Goal: Task Accomplishment & Management: Manage account settings

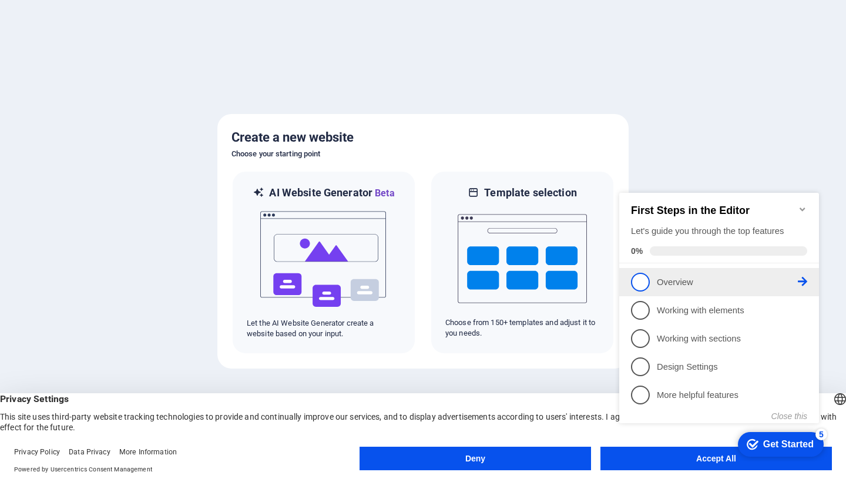
click at [638, 279] on span "1" at bounding box center [640, 282] width 19 height 19
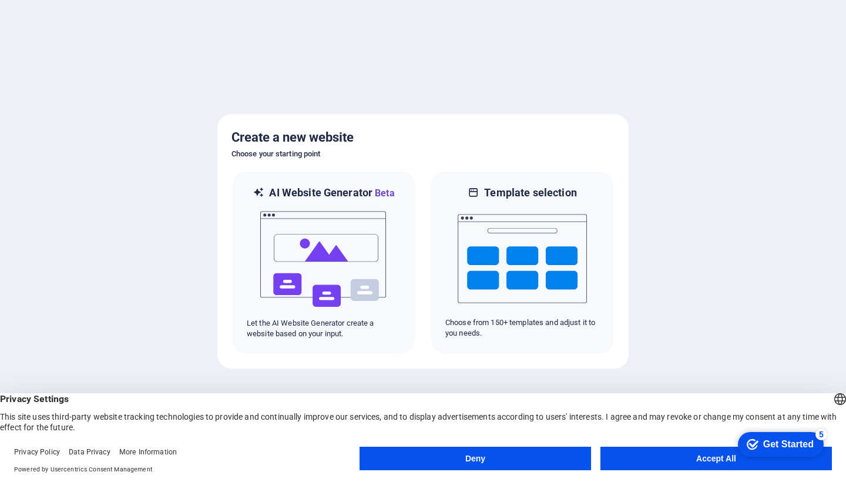
click at [650, 459] on button "Accept All" at bounding box center [717, 459] width 232 height 24
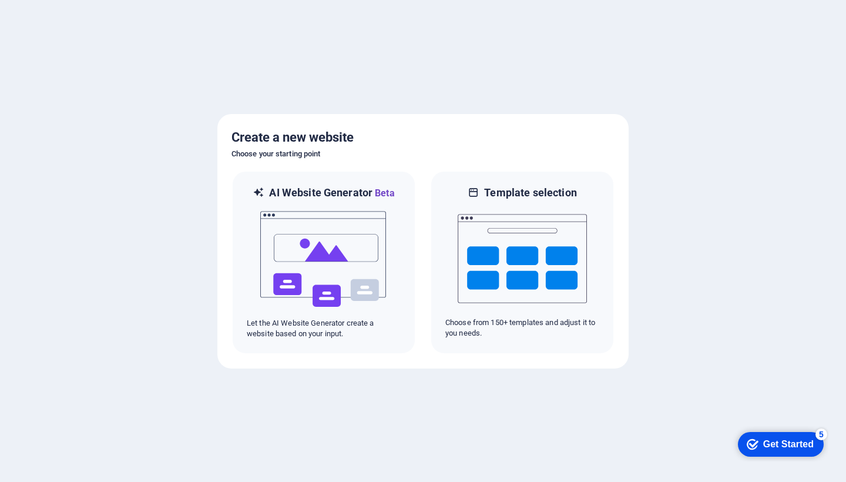
click at [769, 445] on div "Get Started" at bounding box center [788, 444] width 51 height 11
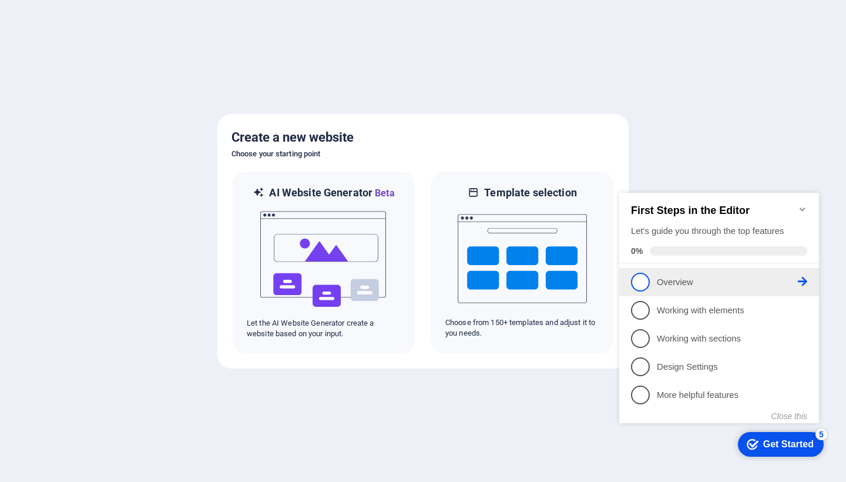
click at [803, 279] on icon at bounding box center [802, 281] width 9 height 9
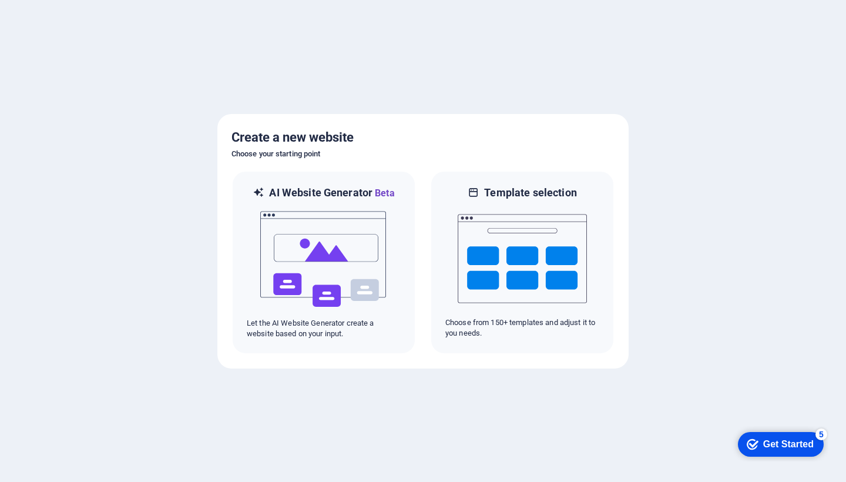
click at [805, 439] on div "Get Started" at bounding box center [788, 444] width 51 height 11
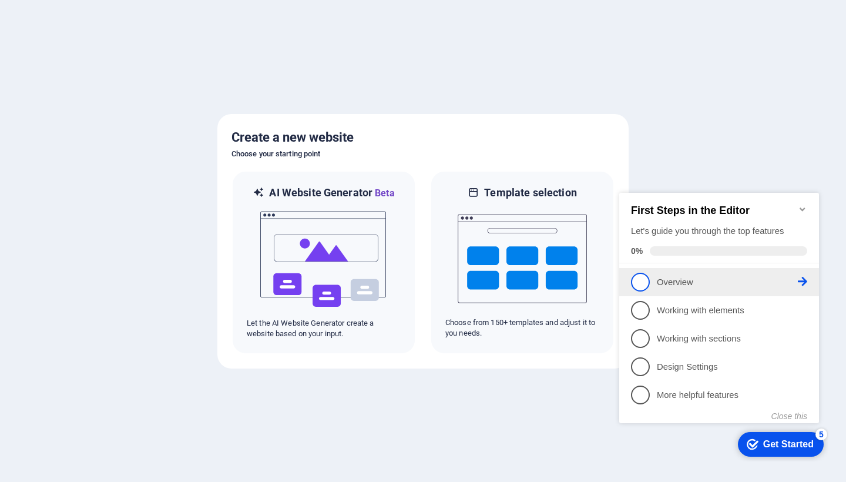
click at [642, 285] on span "1" at bounding box center [640, 282] width 19 height 19
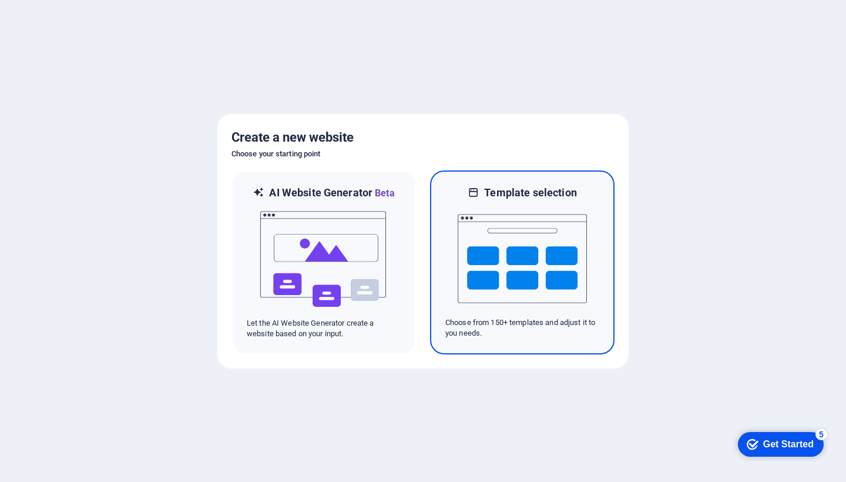
click at [531, 258] on img at bounding box center [522, 259] width 129 height 118
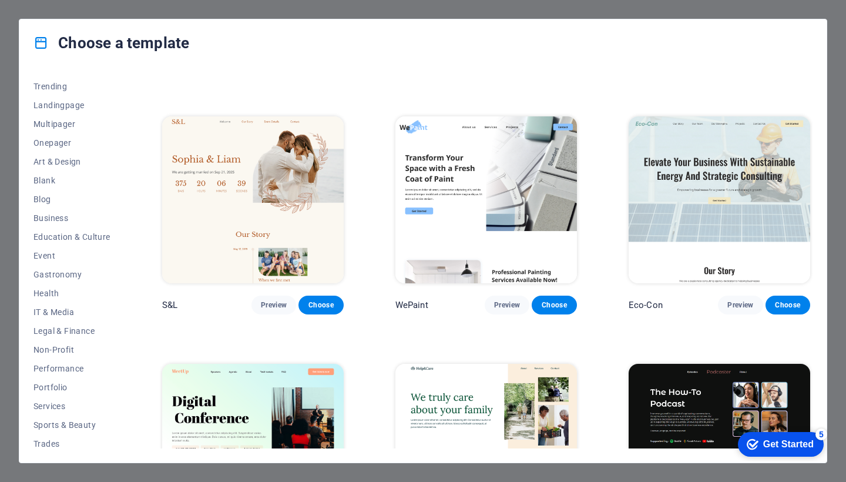
scroll to position [62, 0]
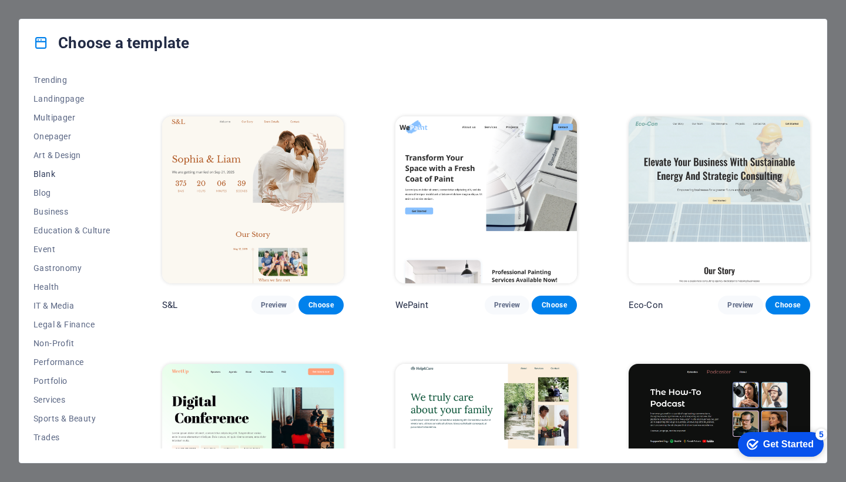
click at [53, 172] on span "Blank" at bounding box center [71, 173] width 77 height 9
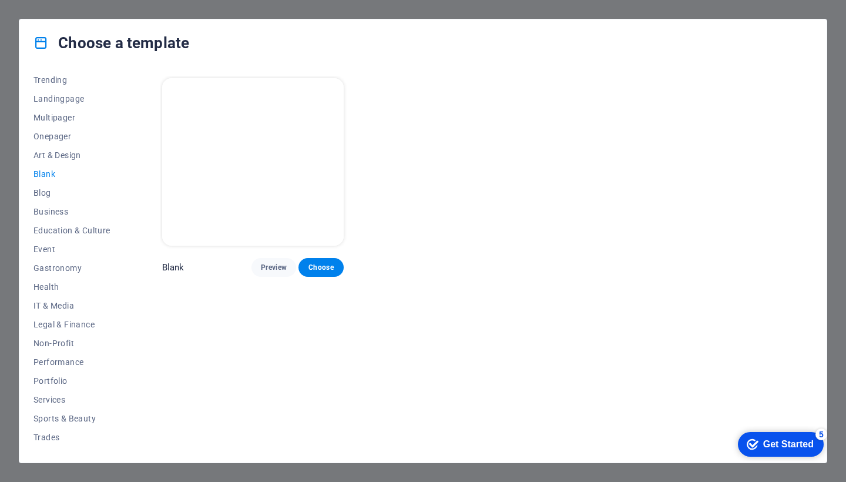
scroll to position [0, 0]
click at [61, 138] on span "Onepager" at bounding box center [71, 136] width 77 height 9
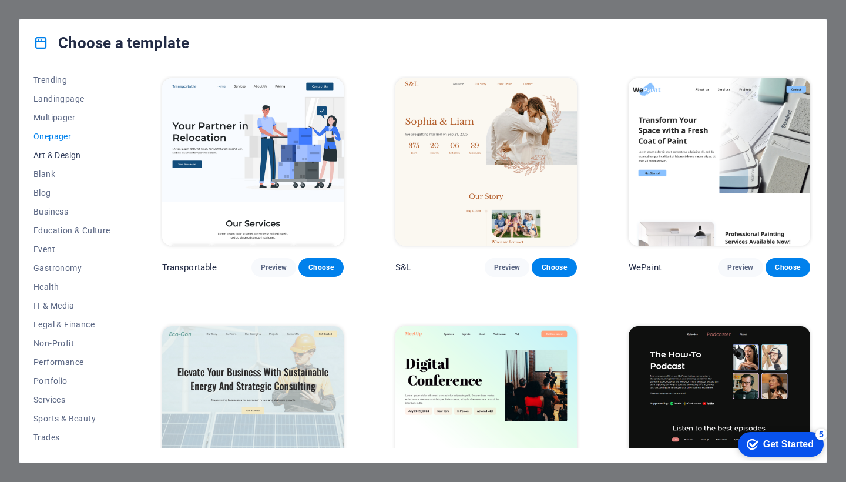
click at [61, 156] on span "Art & Design" at bounding box center [71, 154] width 77 height 9
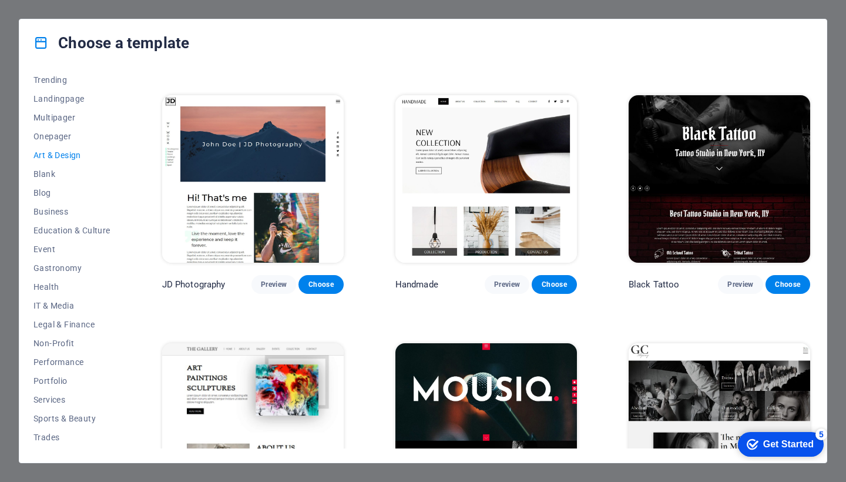
scroll to position [232, 0]
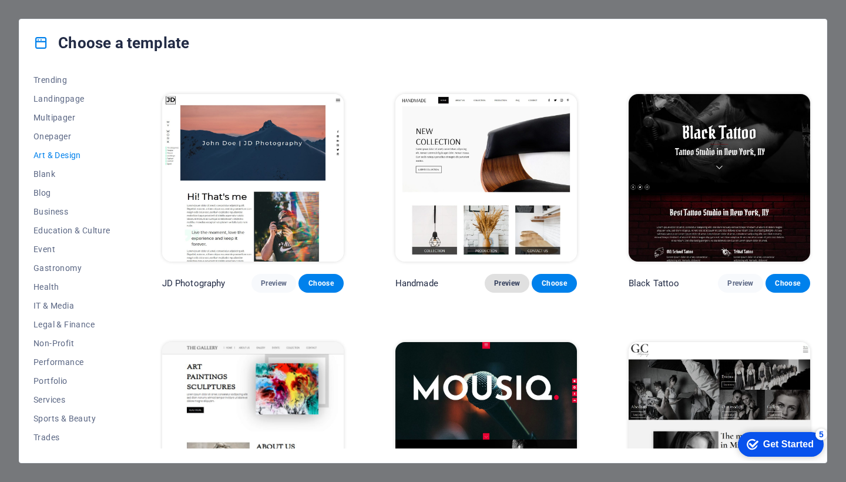
click at [511, 280] on span "Preview" at bounding box center [507, 283] width 26 height 9
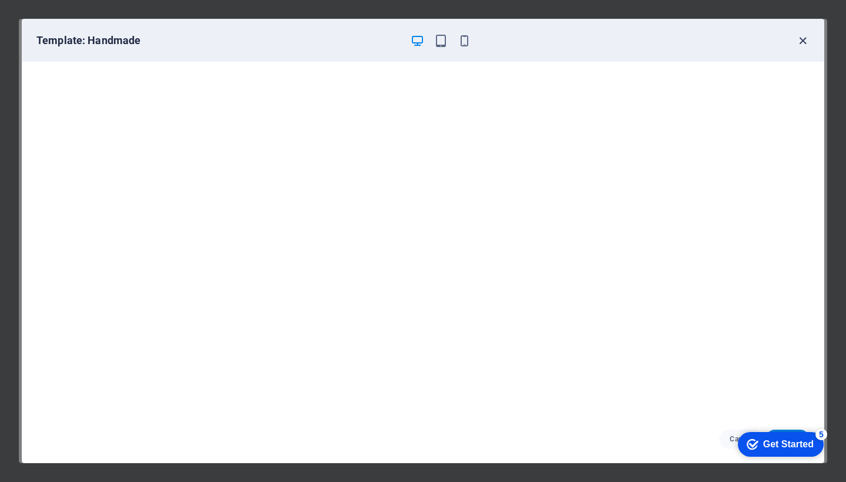
click at [805, 39] on icon "button" at bounding box center [803, 41] width 14 height 14
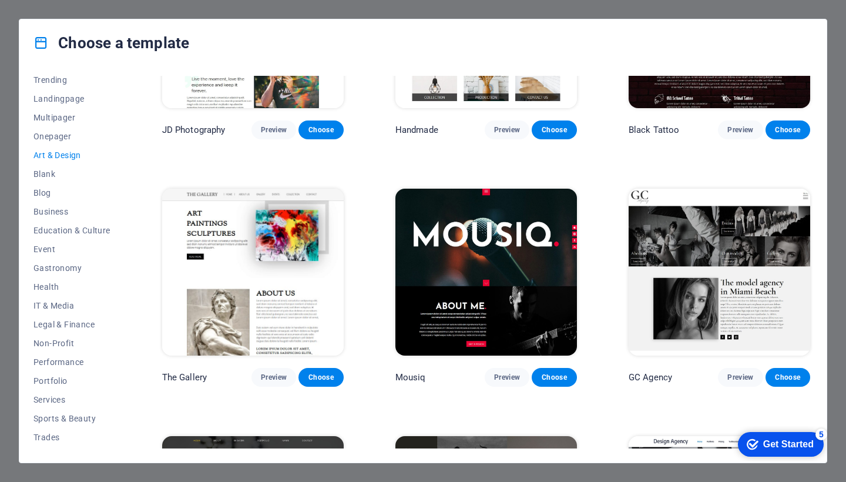
scroll to position [406, 0]
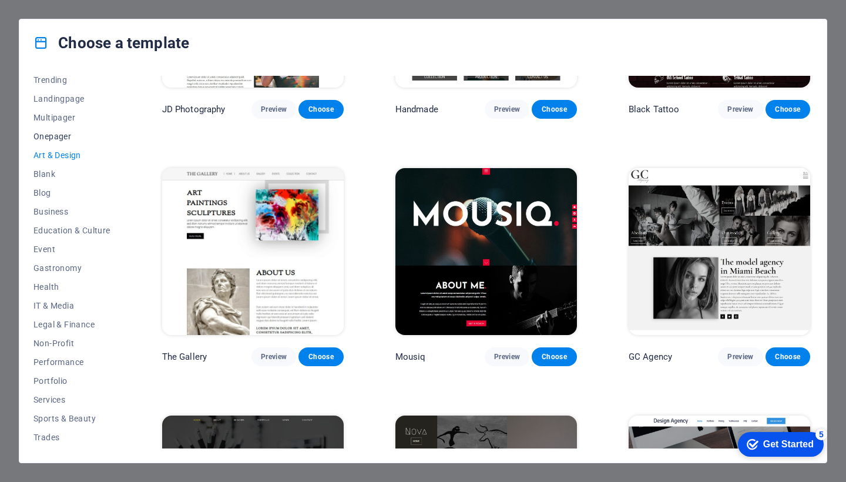
click at [57, 139] on span "Onepager" at bounding box center [71, 136] width 77 height 9
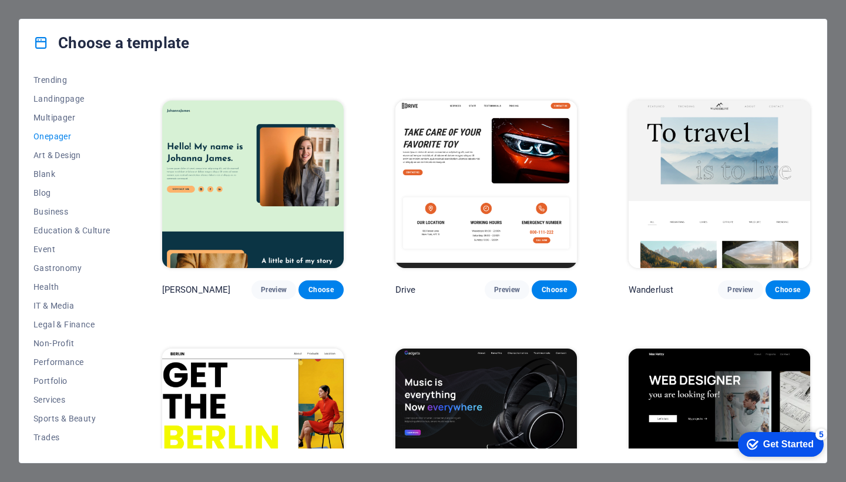
scroll to position [723, 0]
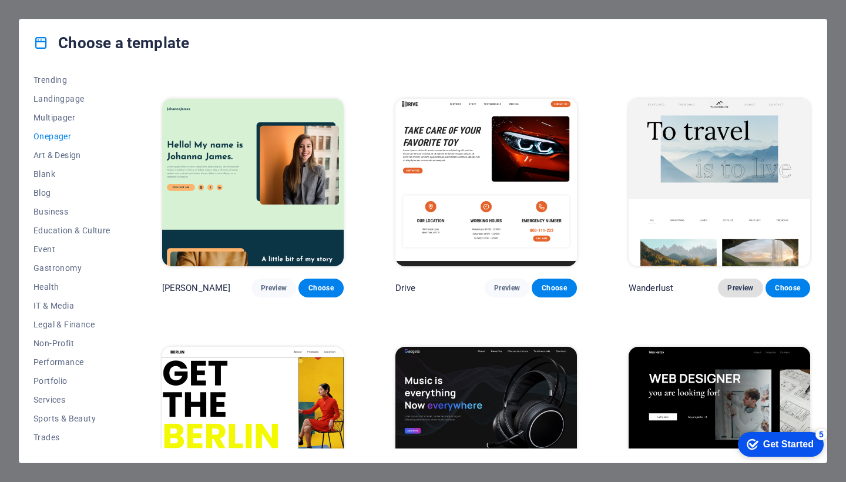
click at [731, 283] on span "Preview" at bounding box center [740, 287] width 26 height 9
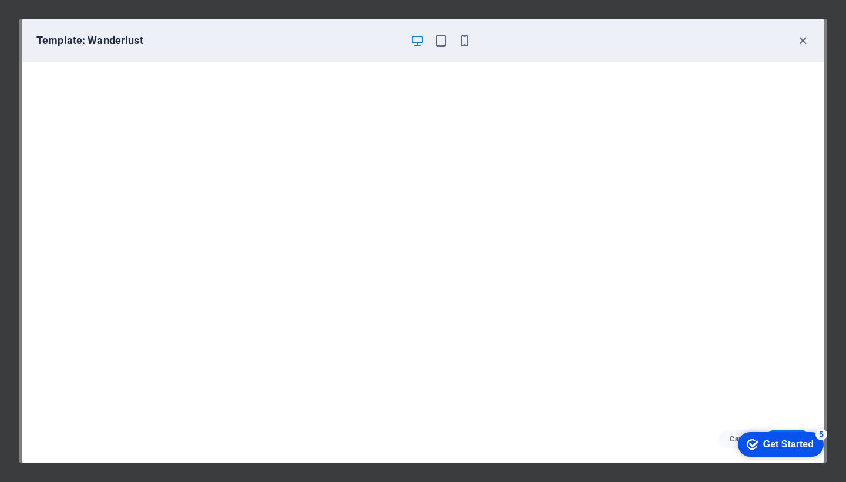
scroll to position [3, 0]
click at [802, 40] on icon "button" at bounding box center [803, 41] width 14 height 14
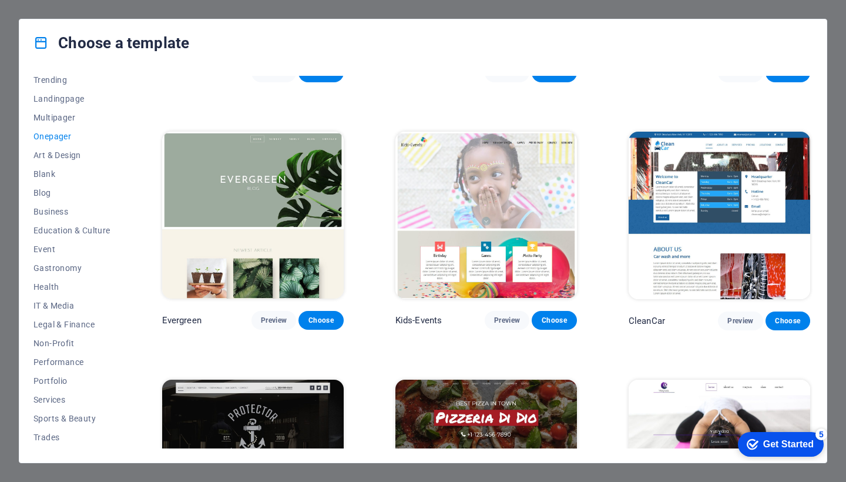
scroll to position [1696, 0]
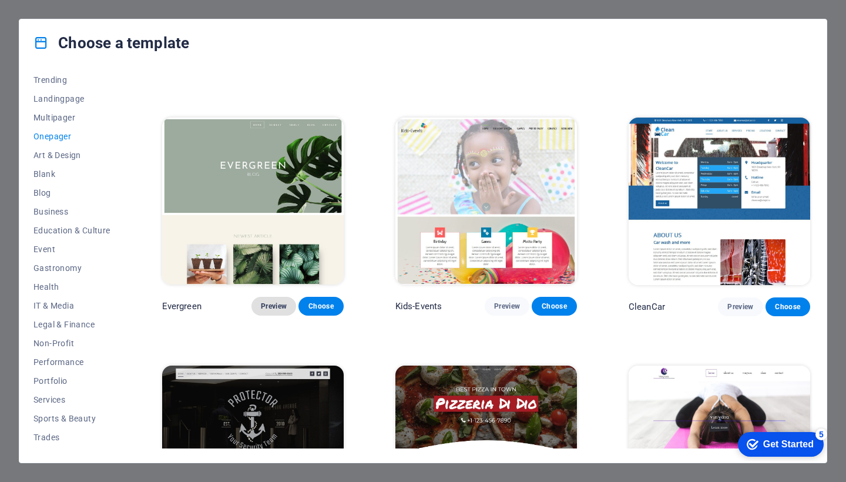
click at [274, 301] on span "Preview" at bounding box center [274, 305] width 26 height 9
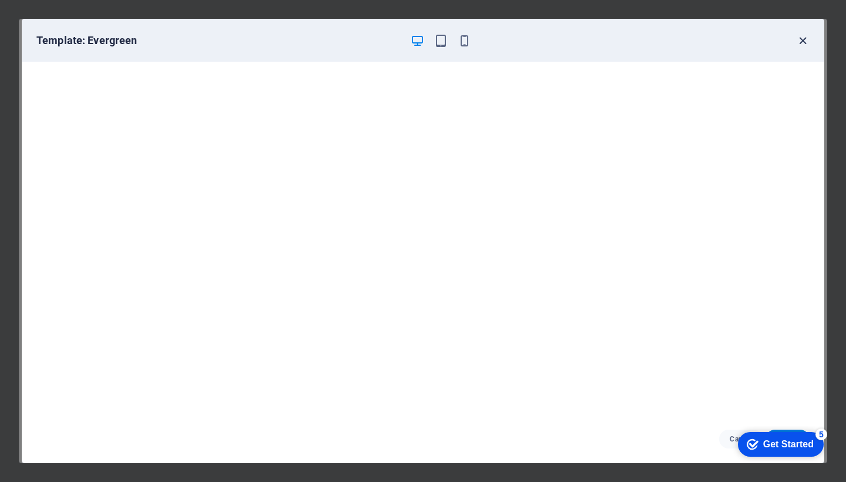
click at [802, 41] on icon "button" at bounding box center [803, 41] width 14 height 14
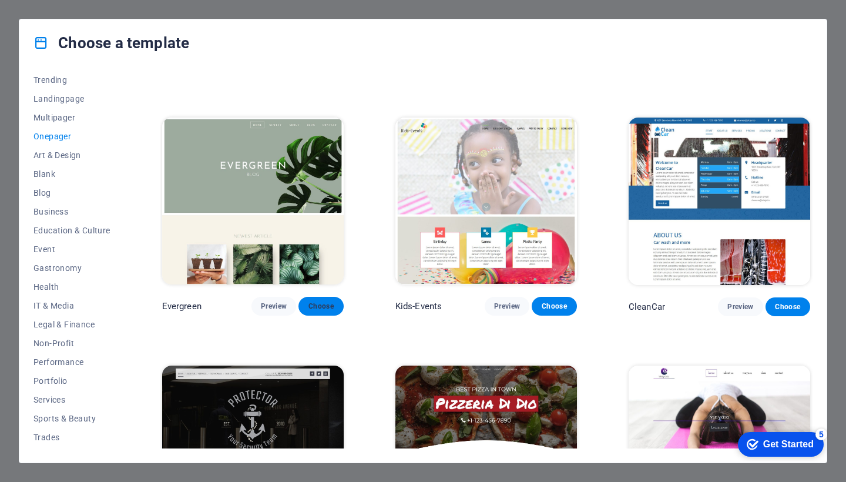
click at [322, 301] on span "Choose" at bounding box center [321, 305] width 26 height 9
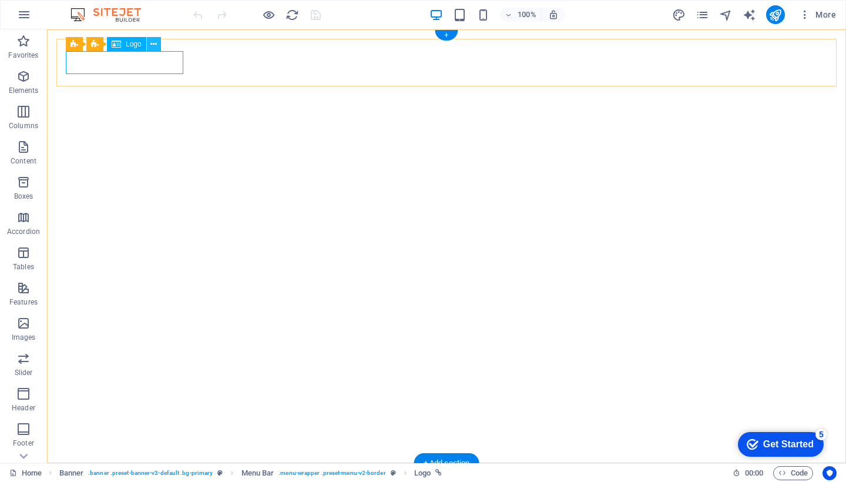
click at [152, 42] on icon at bounding box center [153, 44] width 6 height 12
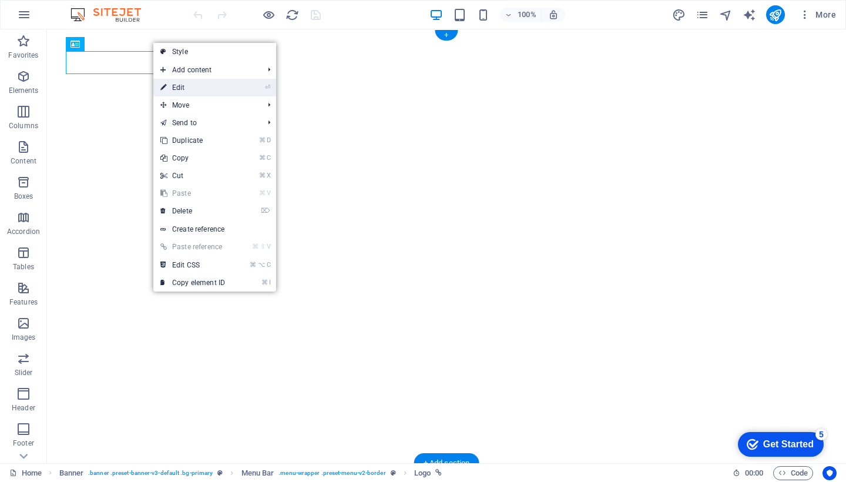
click at [264, 86] on li "⏎ Edit" at bounding box center [214, 88] width 123 height 18
click at [269, 88] on icon "⏎" at bounding box center [267, 87] width 5 height 8
select select "px"
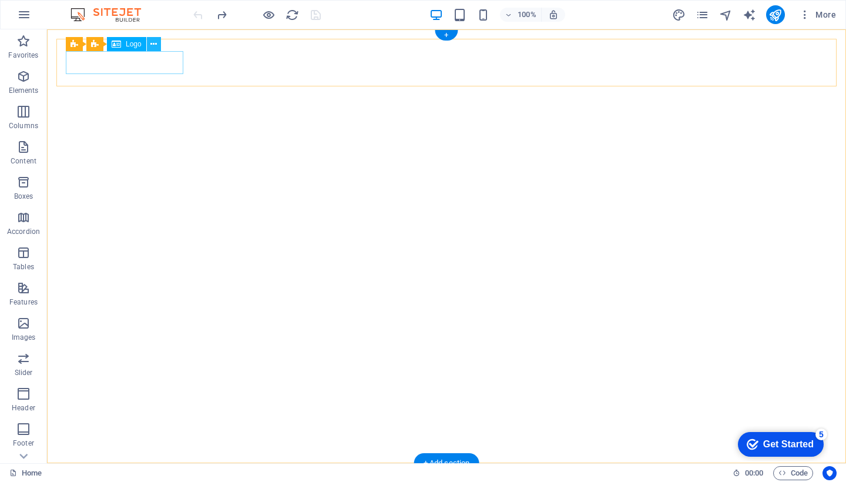
click at [150, 49] on icon at bounding box center [153, 44] width 6 height 12
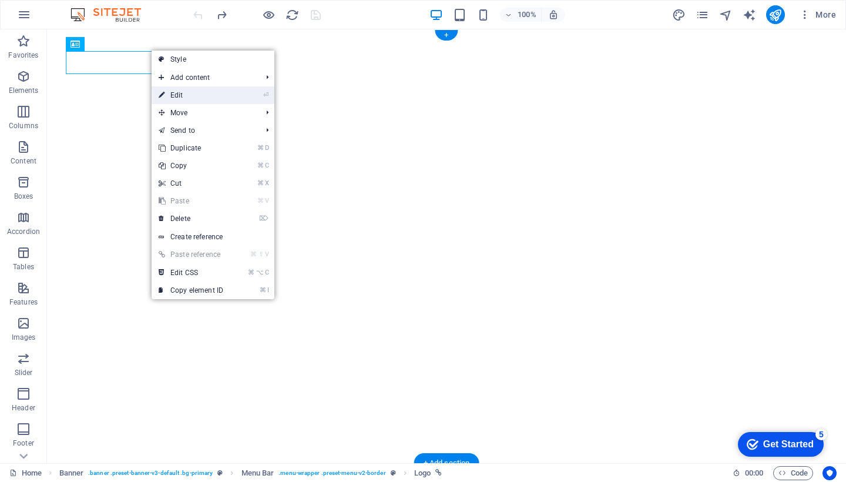
click at [243, 92] on li "⏎ Edit" at bounding box center [213, 95] width 123 height 18
click at [242, 59] on link "Style" at bounding box center [213, 60] width 123 height 18
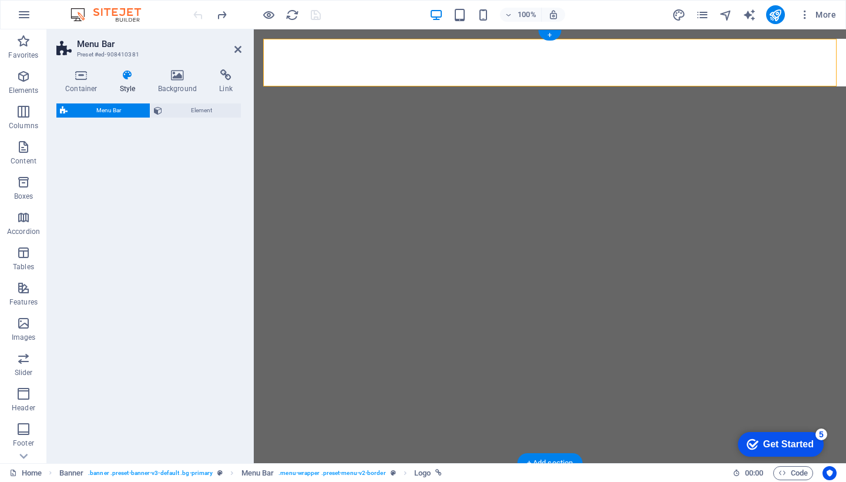
select select "rem"
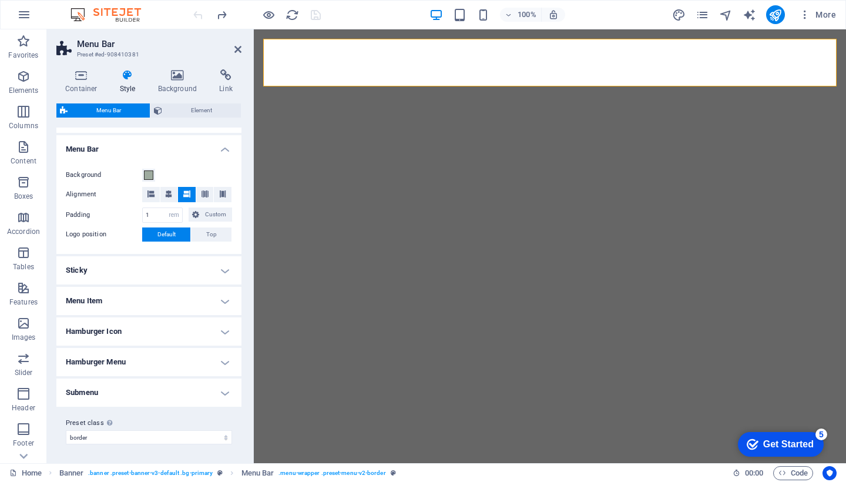
scroll to position [192, 0]
click at [160, 111] on icon at bounding box center [158, 110] width 8 height 14
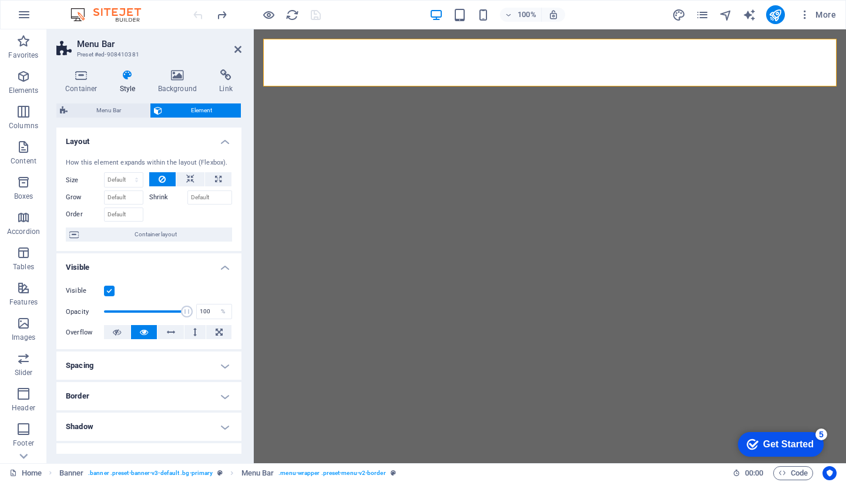
scroll to position [0, 0]
click at [121, 109] on span "Menu Bar" at bounding box center [108, 110] width 75 height 14
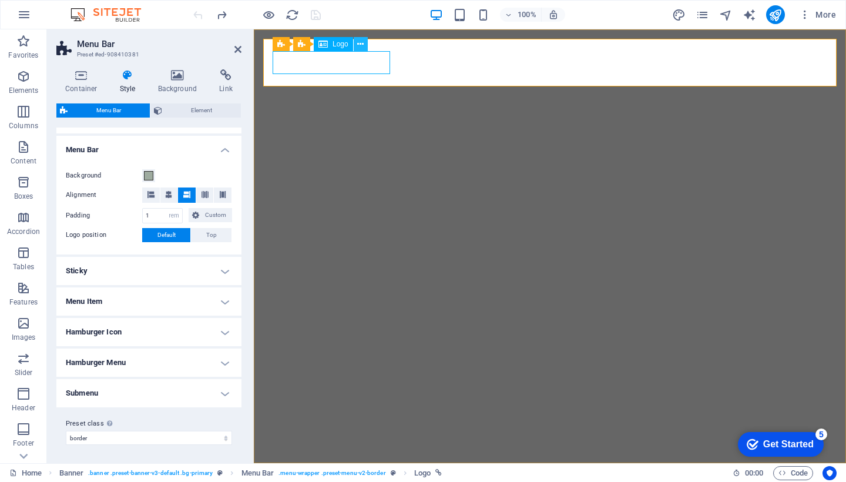
click at [359, 43] on icon at bounding box center [360, 44] width 6 height 12
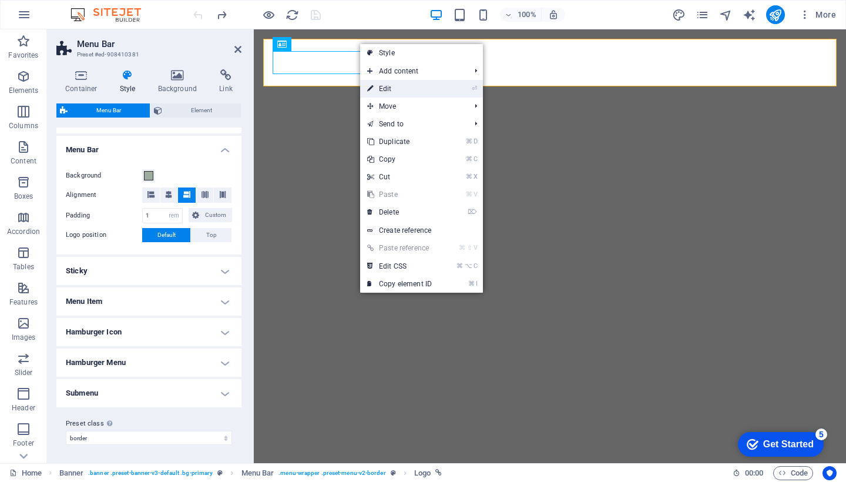
click at [381, 86] on link "⏎ Edit" at bounding box center [399, 89] width 79 height 18
select select "px"
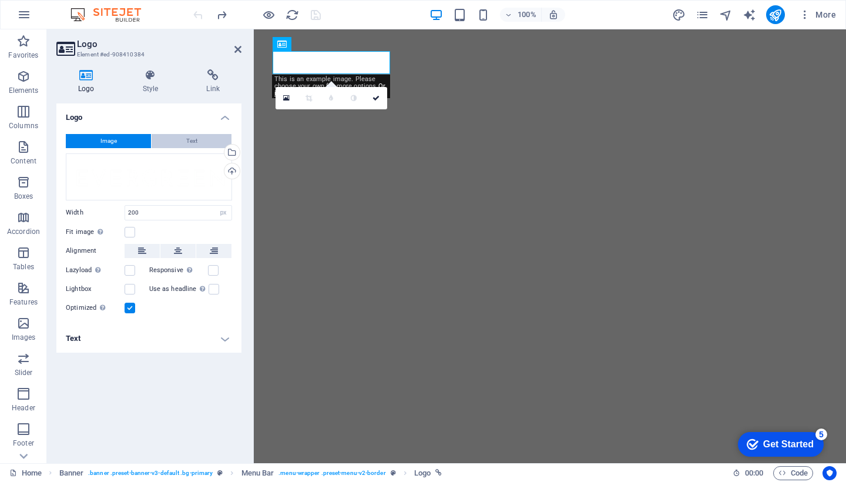
click at [195, 141] on span "Text" at bounding box center [191, 141] width 11 height 14
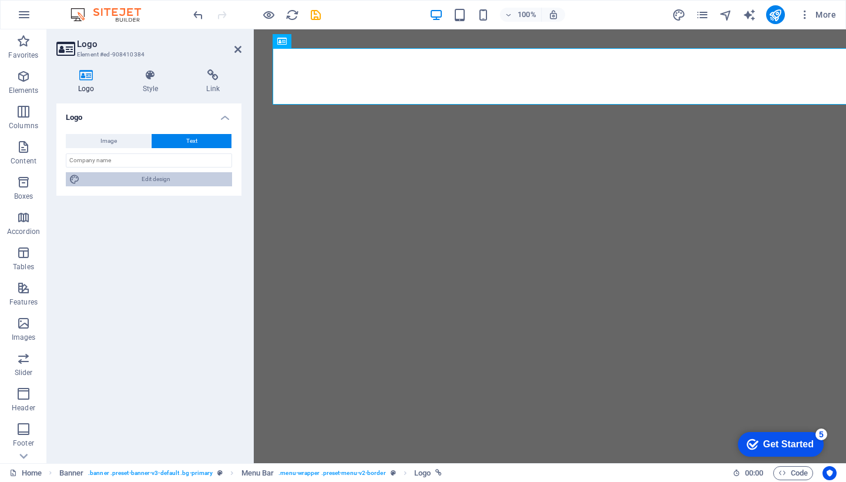
click at [167, 174] on span "Edit design" at bounding box center [155, 179] width 145 height 14
select select "rem"
select select "500"
select select "px"
select select "rem"
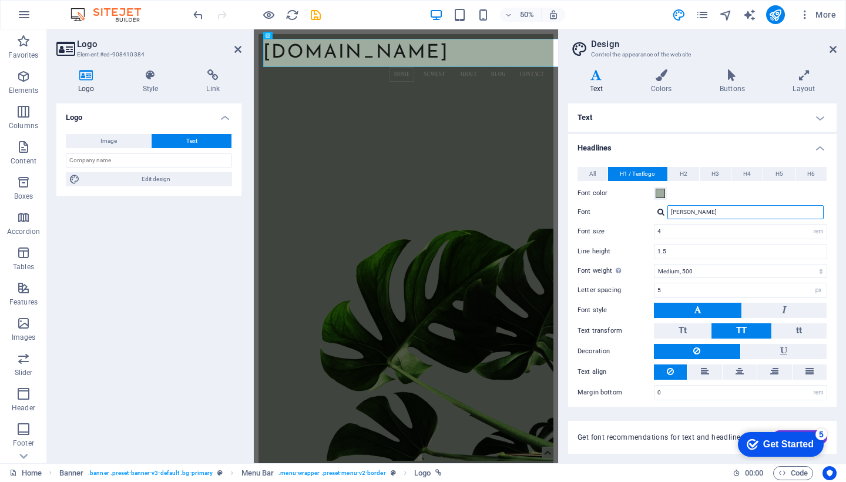
click at [686, 209] on input "[PERSON_NAME]" at bounding box center [746, 212] width 156 height 14
click at [700, 231] on input "4" at bounding box center [741, 231] width 172 height 14
click at [665, 232] on input "4" at bounding box center [741, 231] width 172 height 14
type input "1"
click at [672, 253] on input "1.5" at bounding box center [741, 251] width 172 height 14
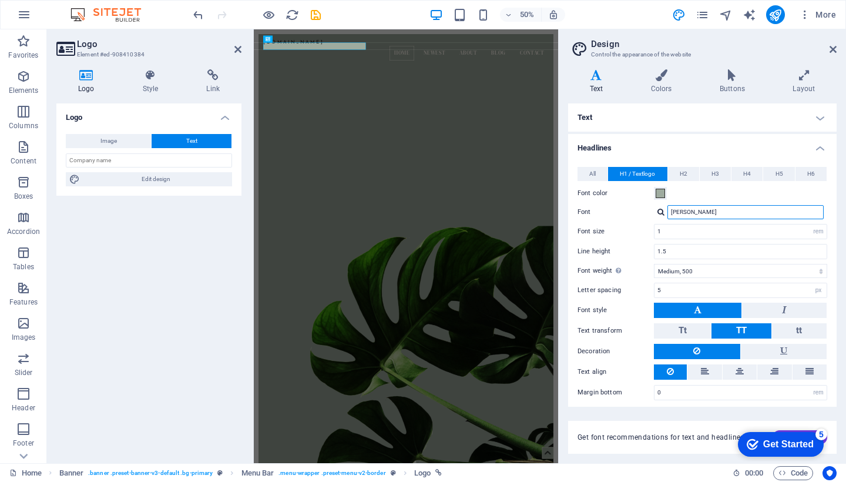
click at [709, 214] on input "[PERSON_NAME]" at bounding box center [746, 212] width 156 height 14
click at [660, 212] on div at bounding box center [661, 212] width 7 height 8
click at [680, 195] on div "Font color" at bounding box center [703, 193] width 250 height 14
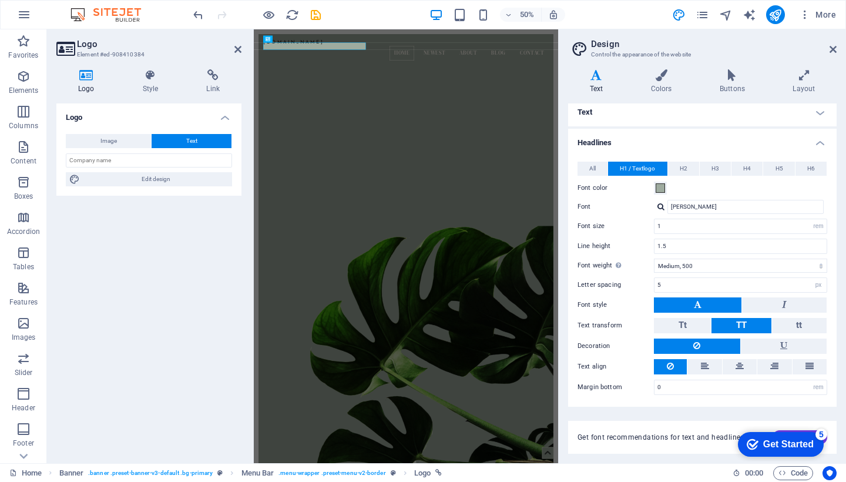
scroll to position [5, 0]
click at [834, 48] on icon at bounding box center [833, 49] width 7 height 9
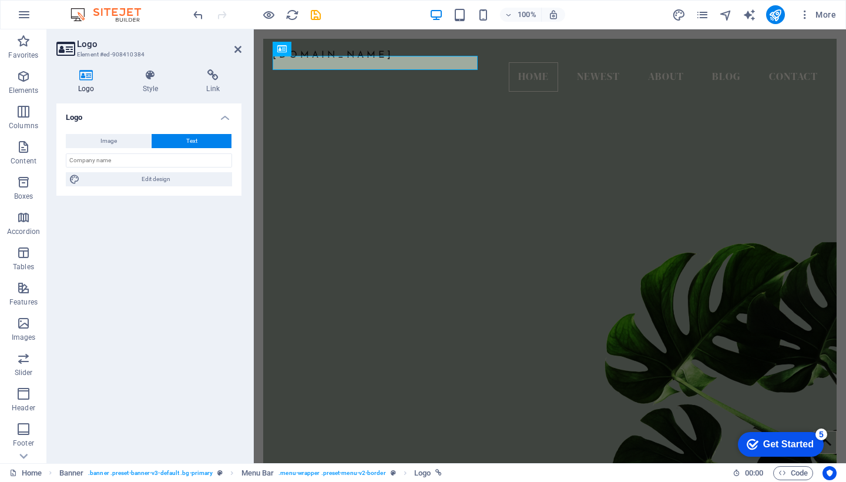
click at [547, 144] on figure at bounding box center [550, 275] width 574 height 394
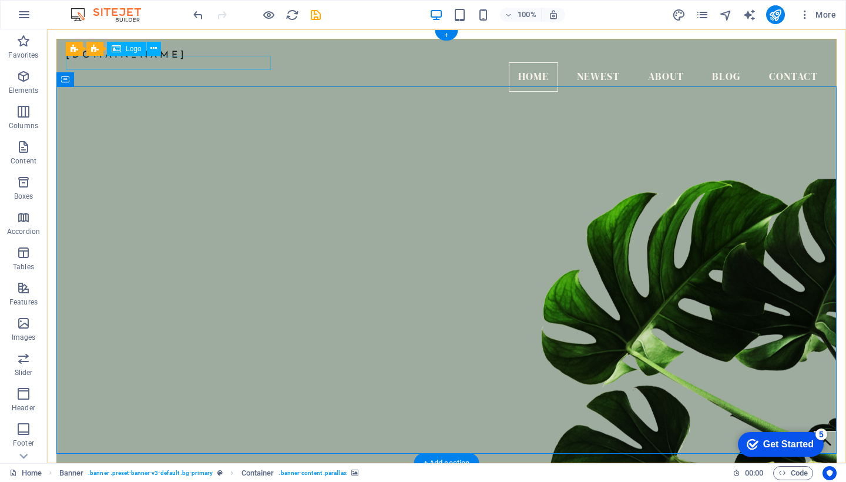
click at [259, 62] on div "[DOMAIN_NAME]" at bounding box center [447, 55] width 762 height 14
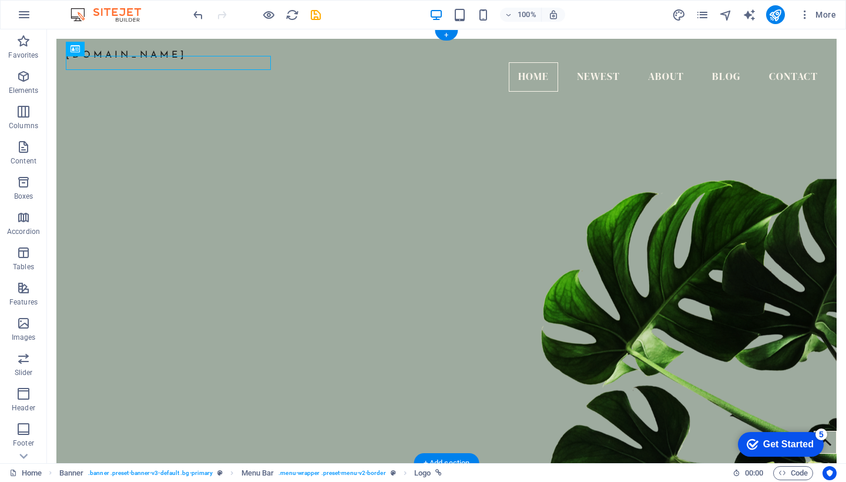
click at [142, 61] on div "[DOMAIN_NAME]" at bounding box center [447, 55] width 762 height 14
click at [97, 62] on div "[DOMAIN_NAME]" at bounding box center [447, 55] width 762 height 14
click at [534, 65] on nav "Home Newest About Blog Contact" at bounding box center [447, 76] width 762 height 29
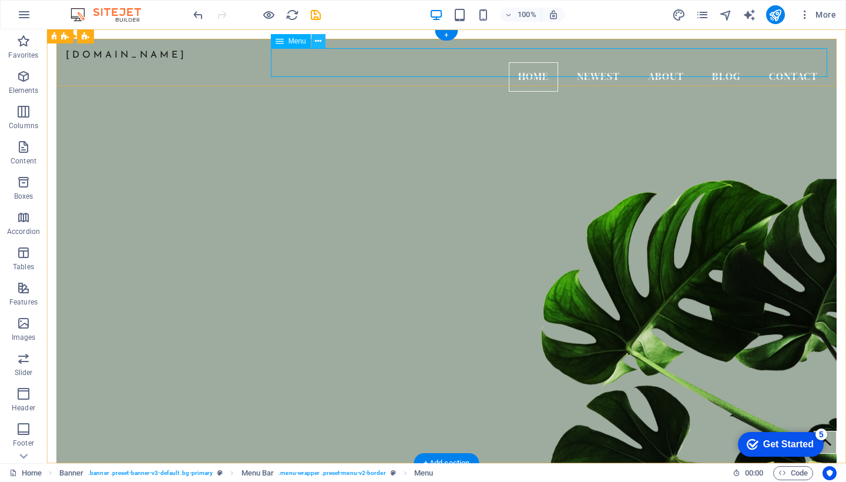
click at [319, 42] on icon at bounding box center [318, 41] width 6 height 12
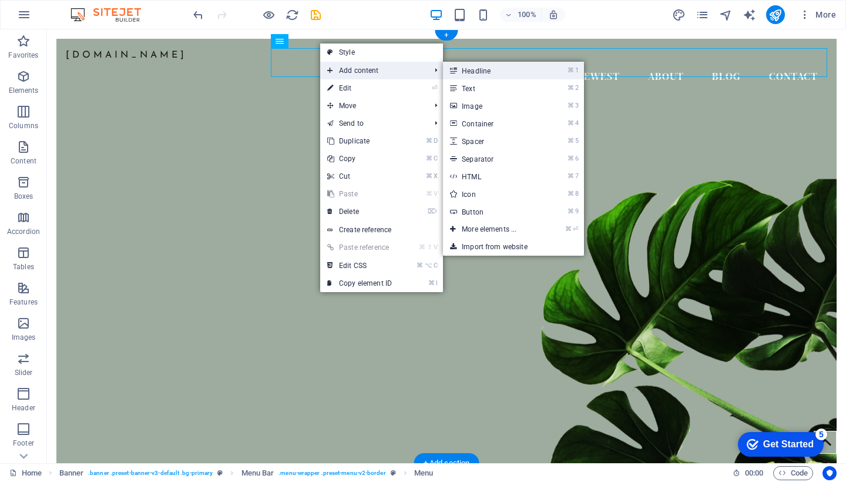
click at [504, 75] on link "⌘ 1 Headline" at bounding box center [491, 71] width 97 height 18
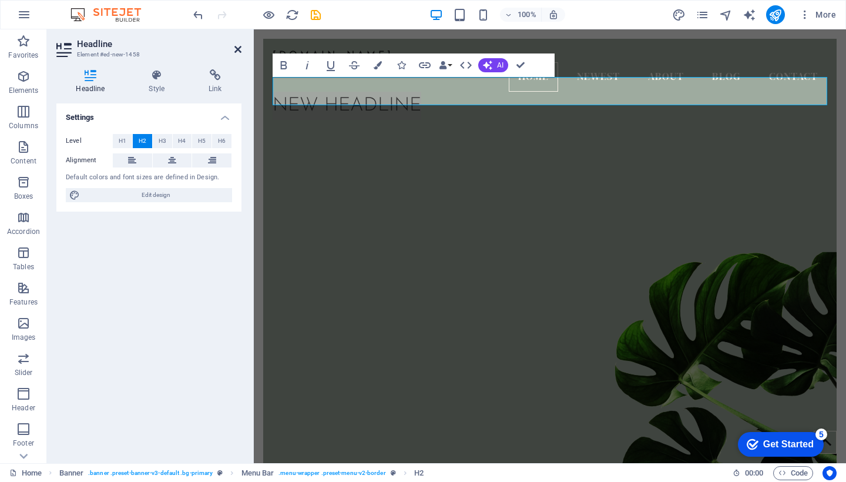
click at [239, 52] on icon at bounding box center [237, 49] width 7 height 9
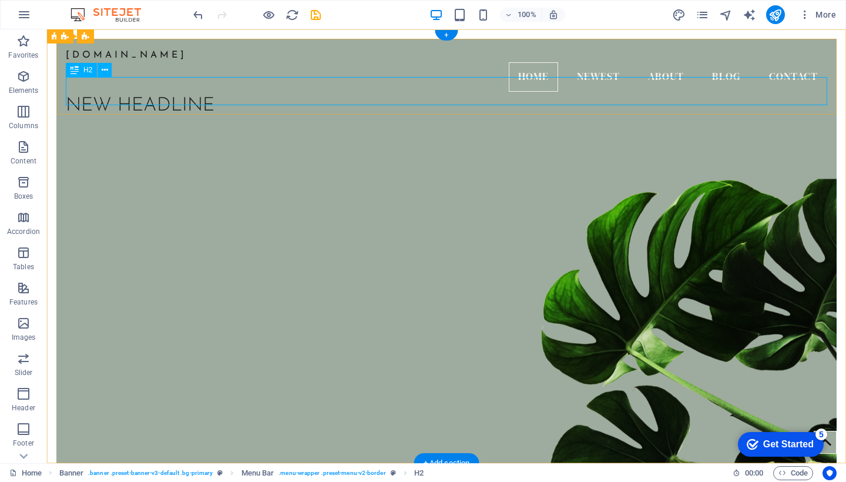
click at [239, 92] on div "New headline" at bounding box center [447, 106] width 762 height 28
click at [105, 72] on icon at bounding box center [105, 70] width 6 height 12
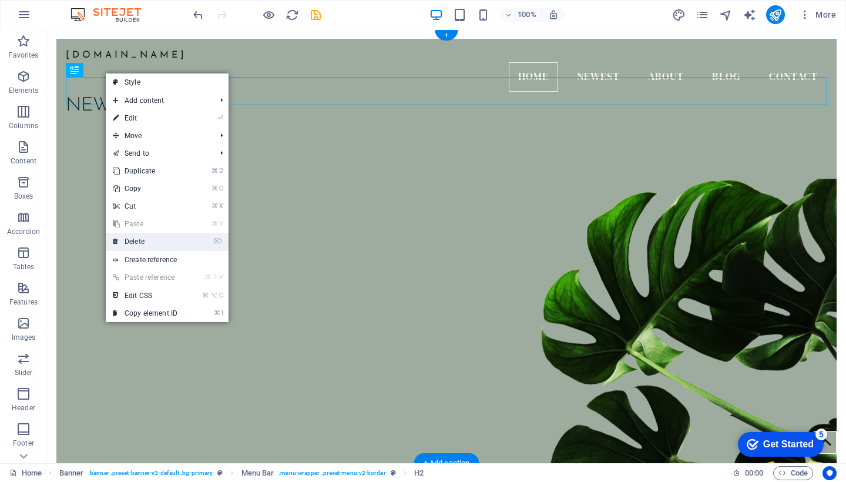
click at [142, 244] on link "⌦ Delete" at bounding box center [145, 242] width 79 height 18
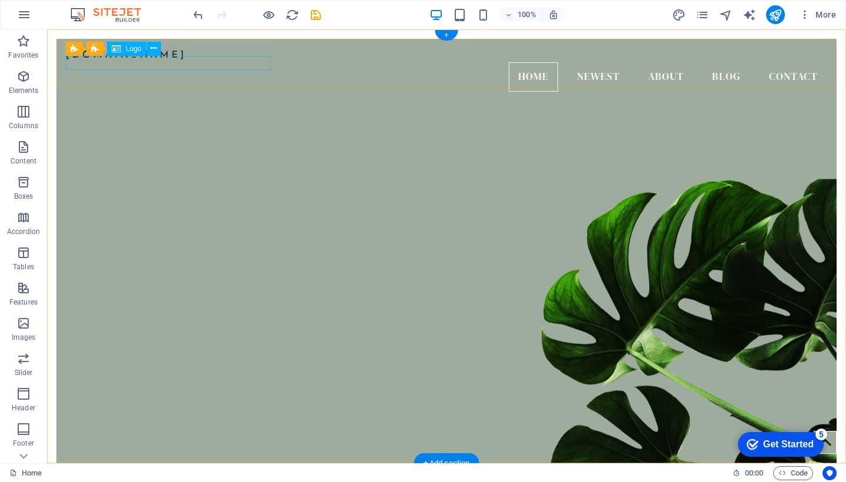
click at [234, 62] on div "[DOMAIN_NAME]" at bounding box center [447, 55] width 762 height 14
click at [153, 48] on icon at bounding box center [153, 48] width 6 height 12
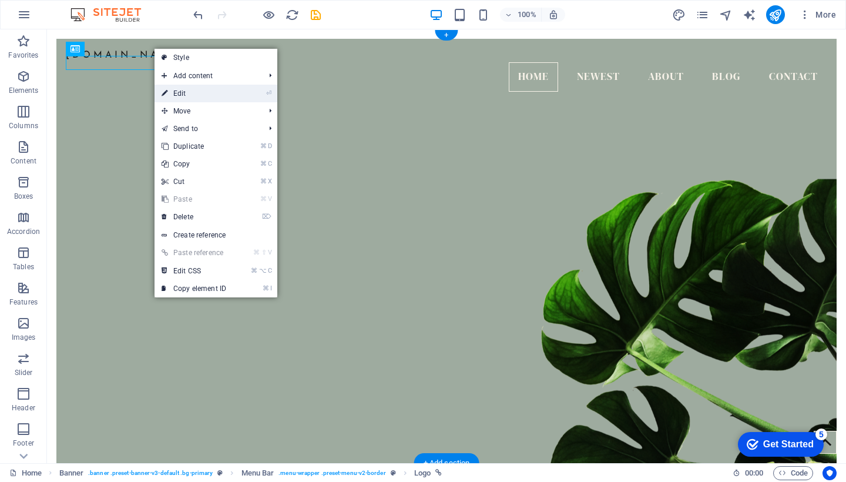
click at [248, 93] on li "⏎ Edit" at bounding box center [216, 94] width 123 height 18
click at [185, 93] on link "⏎ Edit" at bounding box center [194, 94] width 79 height 18
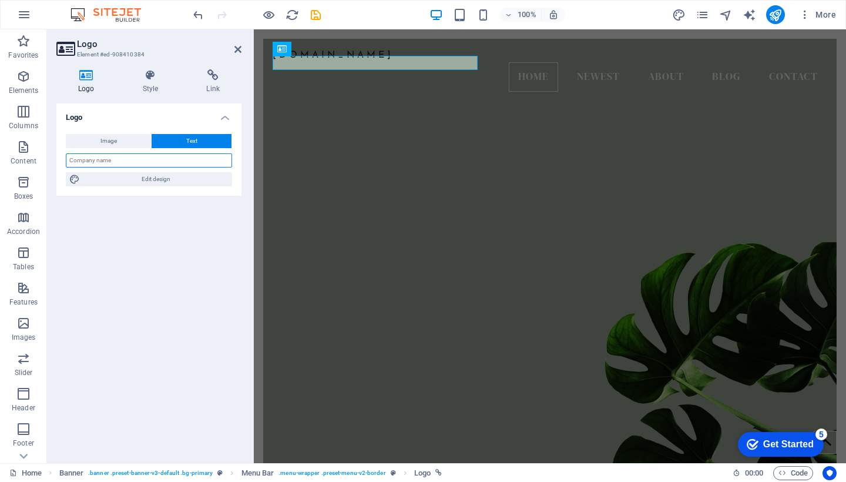
click at [163, 159] on input "text" at bounding box center [149, 160] width 166 height 14
type input "Holistic Real Estate"
click at [234, 52] on icon at bounding box center [237, 49] width 7 height 9
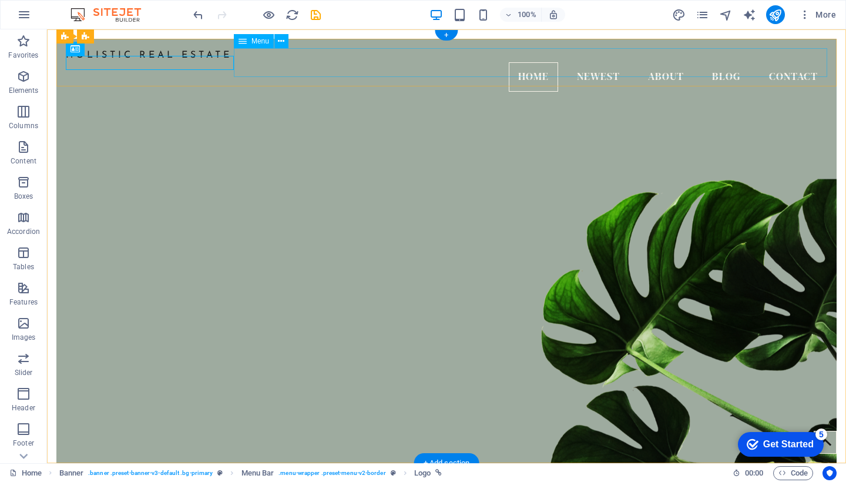
click at [542, 67] on nav "Home Newest About Blog Contact" at bounding box center [447, 76] width 762 height 29
click at [263, 41] on span "Menu" at bounding box center [261, 41] width 18 height 7
click at [284, 41] on icon at bounding box center [281, 41] width 6 height 12
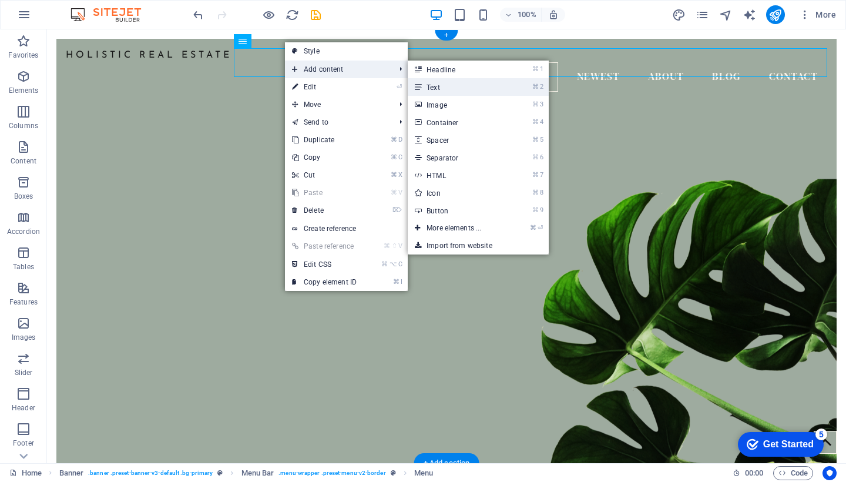
click at [444, 88] on link "⌘ 2 Text" at bounding box center [456, 87] width 97 height 18
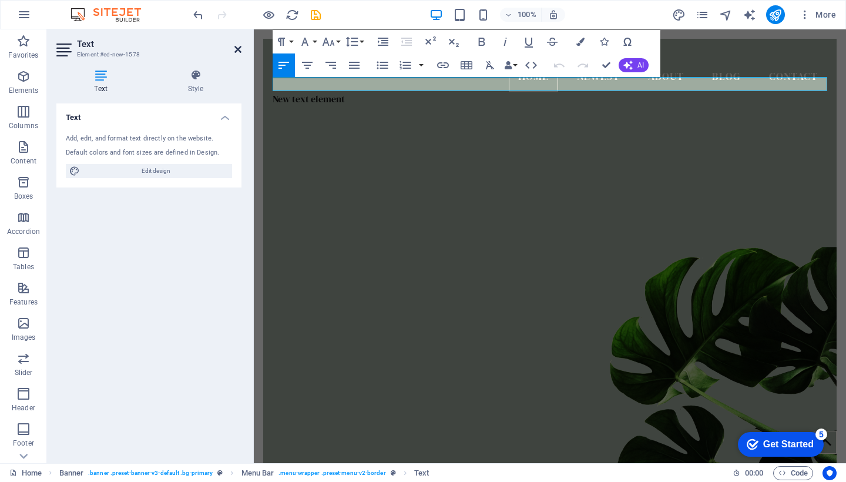
click at [236, 48] on icon at bounding box center [237, 49] width 7 height 9
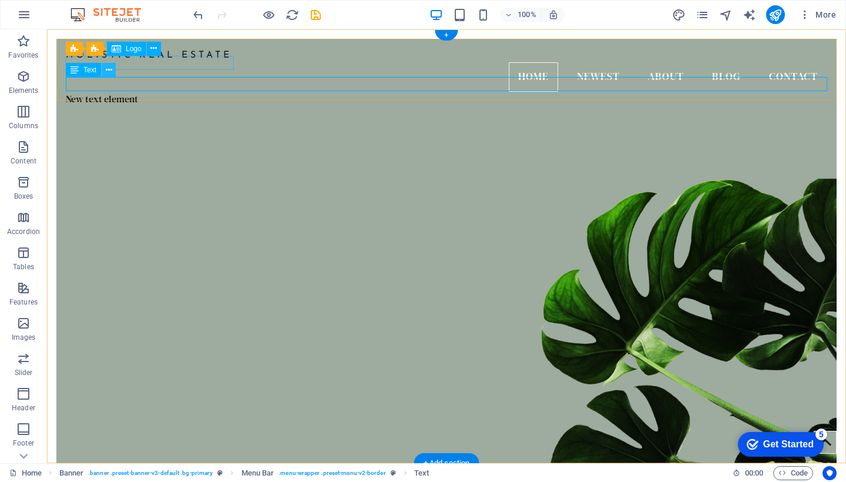
click at [106, 71] on icon at bounding box center [109, 70] width 6 height 12
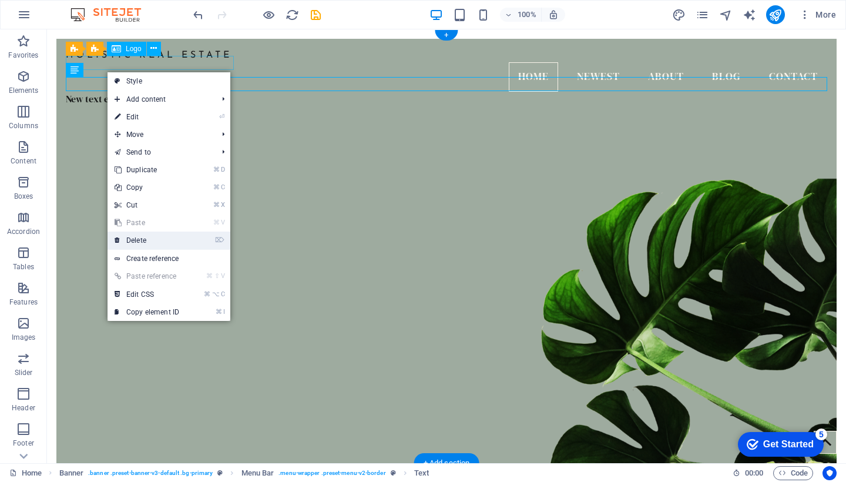
click at [142, 248] on link "⌦ Delete" at bounding box center [147, 241] width 79 height 18
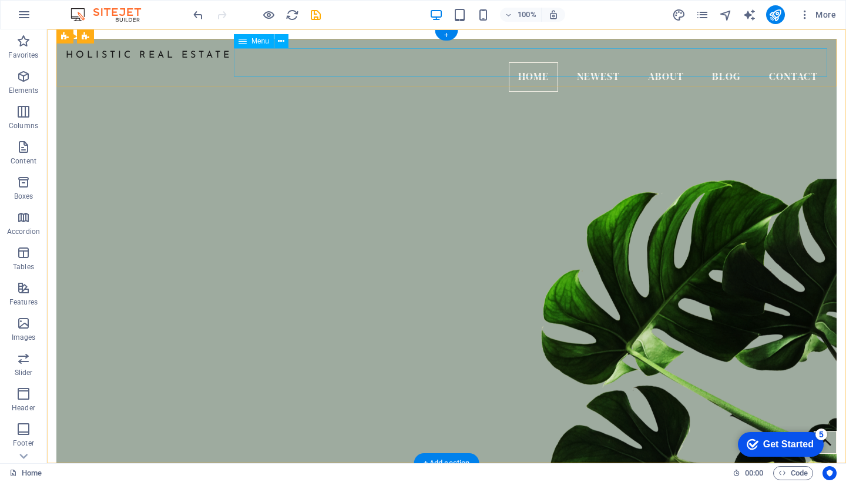
click at [616, 62] on nav "Home Newest About Blog Contact" at bounding box center [447, 76] width 762 height 29
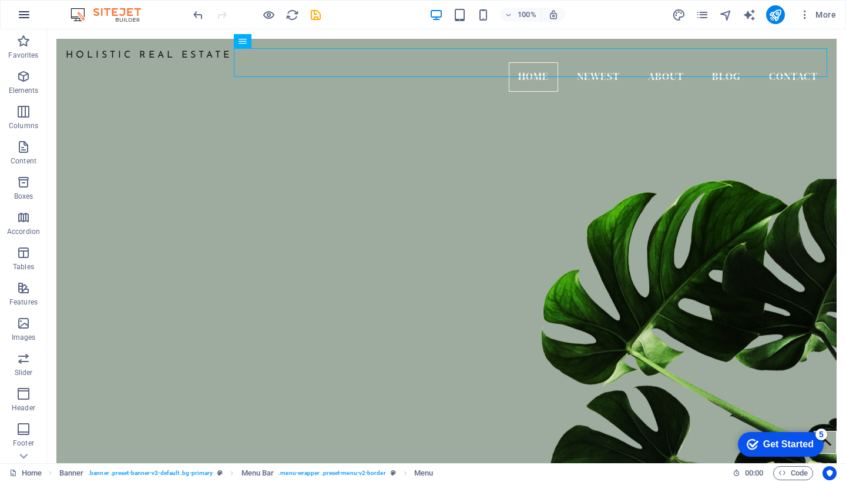
click at [22, 15] on icon "button" at bounding box center [24, 15] width 14 height 14
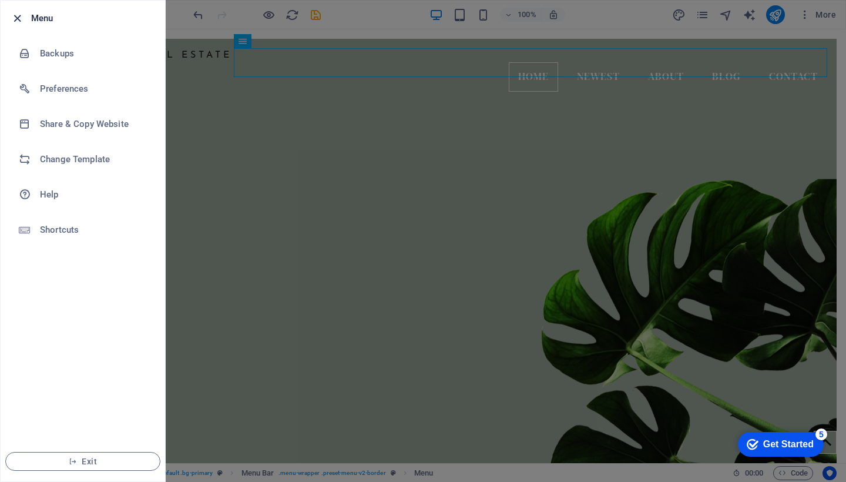
click at [15, 21] on icon "button" at bounding box center [18, 19] width 14 height 14
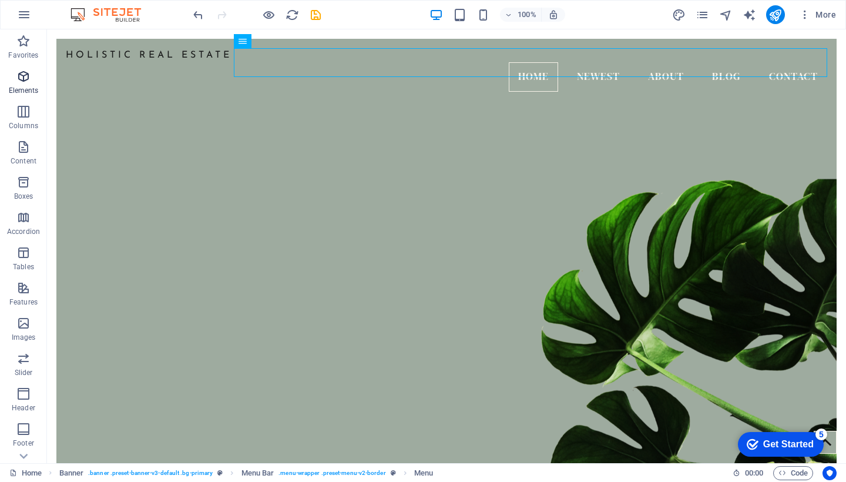
click at [24, 78] on icon "button" at bounding box center [23, 76] width 14 height 14
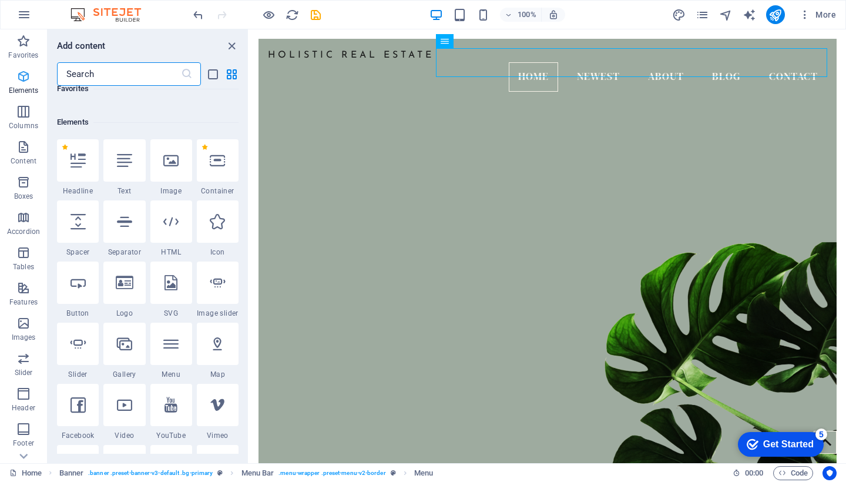
scroll to position [125, 0]
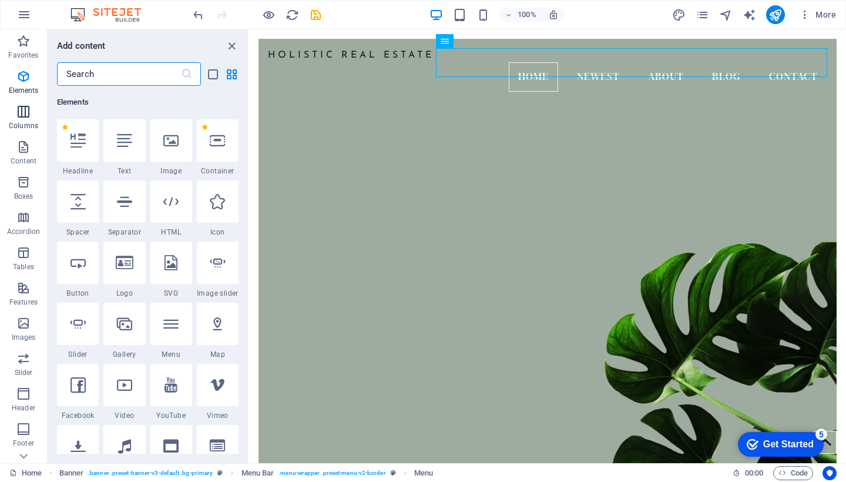
click at [19, 112] on icon "button" at bounding box center [23, 112] width 14 height 14
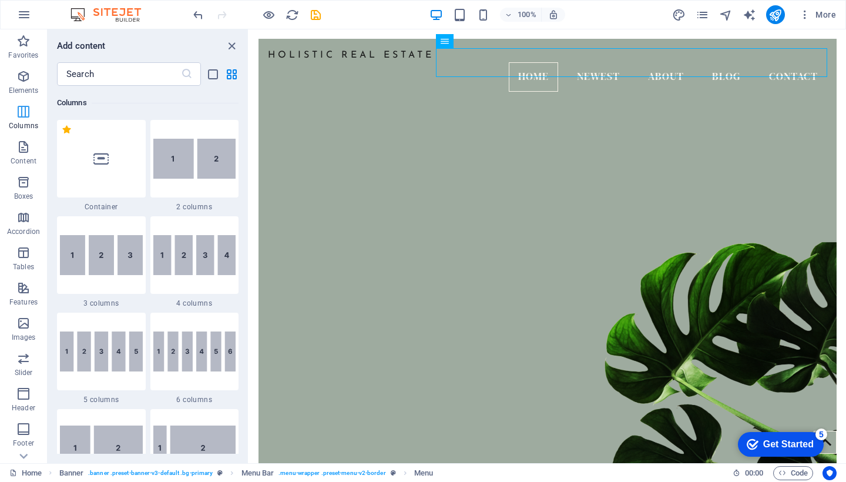
scroll to position [582, 0]
click at [24, 146] on icon "button" at bounding box center [23, 147] width 14 height 14
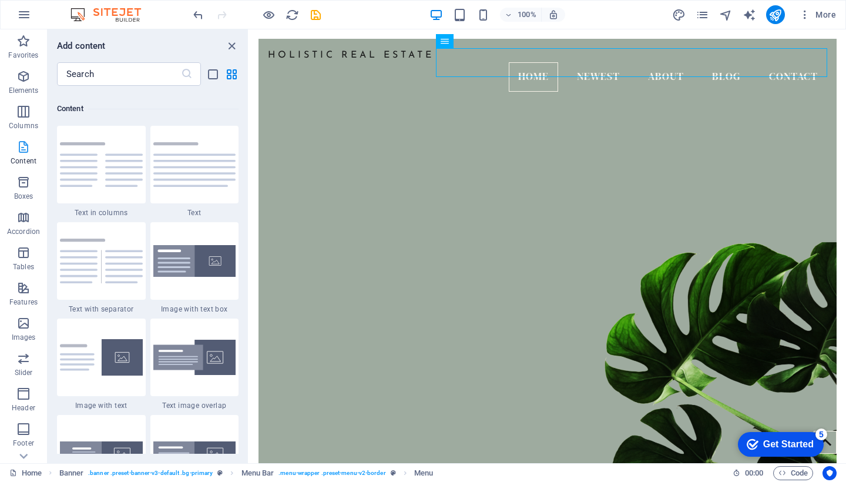
scroll to position [2066, 0]
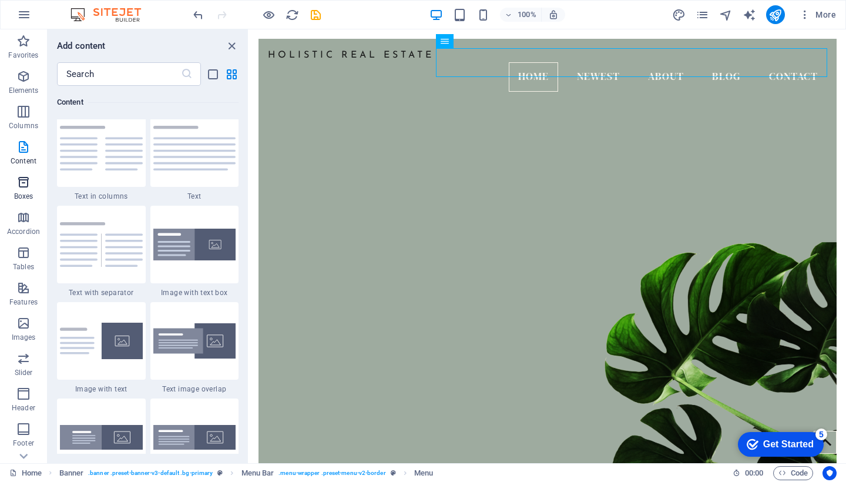
click at [21, 192] on p "Boxes" at bounding box center [23, 196] width 19 height 9
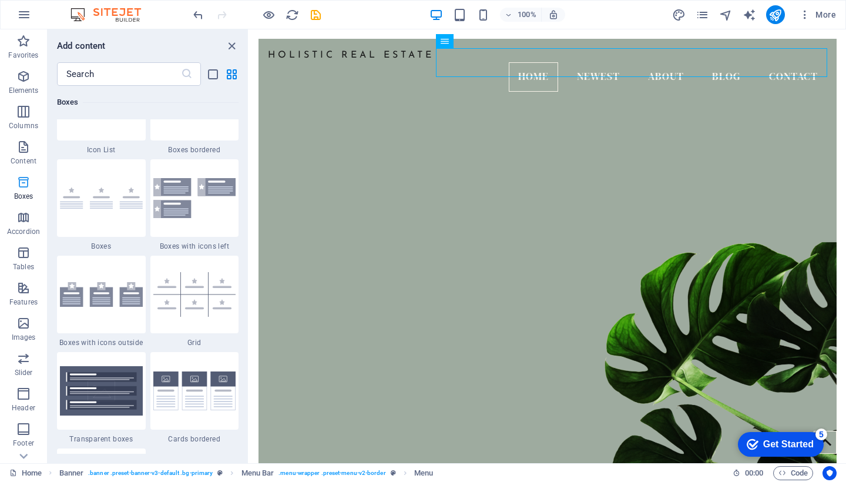
scroll to position [3299, 0]
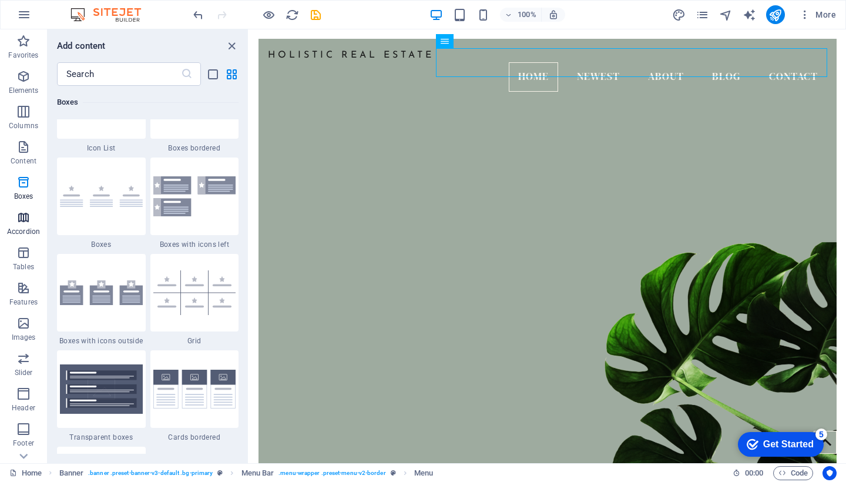
click at [22, 216] on icon "button" at bounding box center [23, 217] width 14 height 14
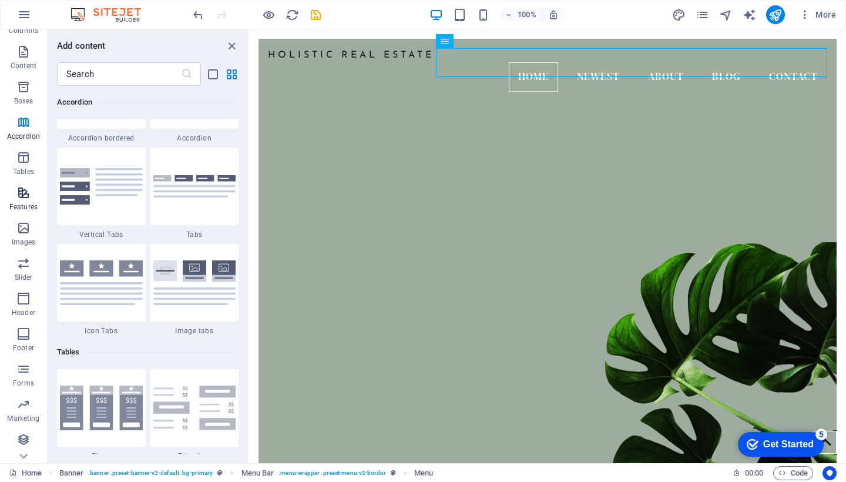
scroll to position [95, 0]
click at [374, 173] on figure at bounding box center [548, 275] width 578 height 394
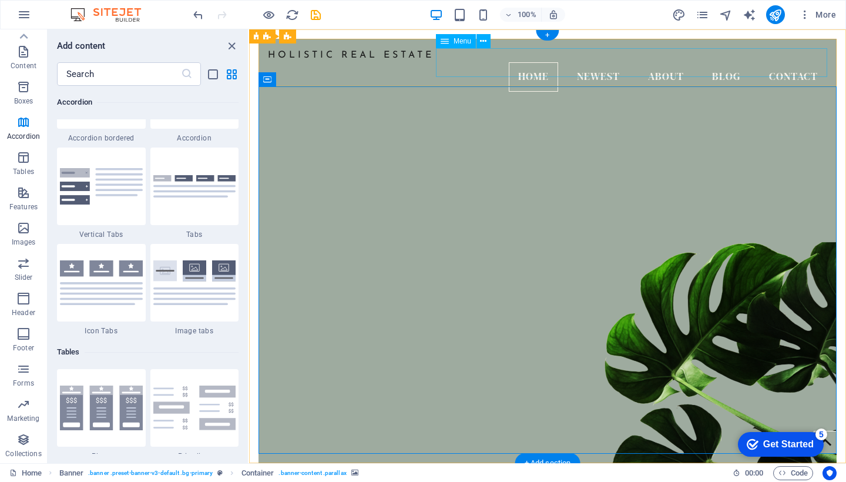
click at [538, 65] on nav "Home Newest About Blog Contact" at bounding box center [547, 76] width 559 height 29
click at [457, 44] on span "Menu" at bounding box center [463, 41] width 18 height 7
click at [444, 42] on icon at bounding box center [445, 41] width 8 height 14
click at [485, 42] on icon at bounding box center [483, 41] width 6 height 12
click at [679, 227] on figure at bounding box center [548, 275] width 578 height 394
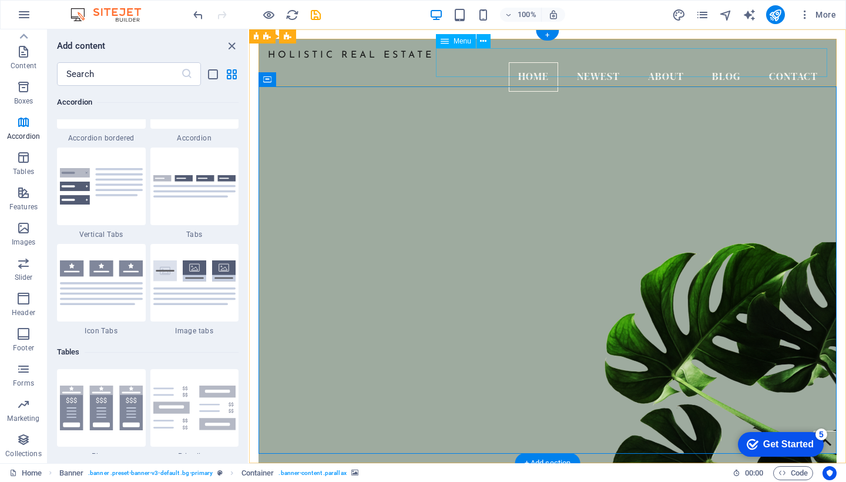
click at [548, 62] on nav "Home Newest About Blog Contact" at bounding box center [547, 76] width 559 height 29
click at [486, 41] on icon at bounding box center [483, 41] width 6 height 12
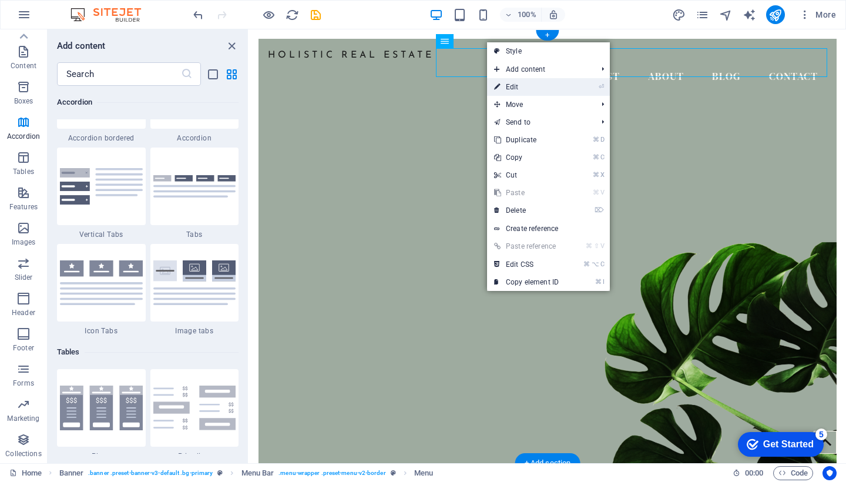
click at [548, 82] on link "⏎ Edit" at bounding box center [526, 87] width 79 height 18
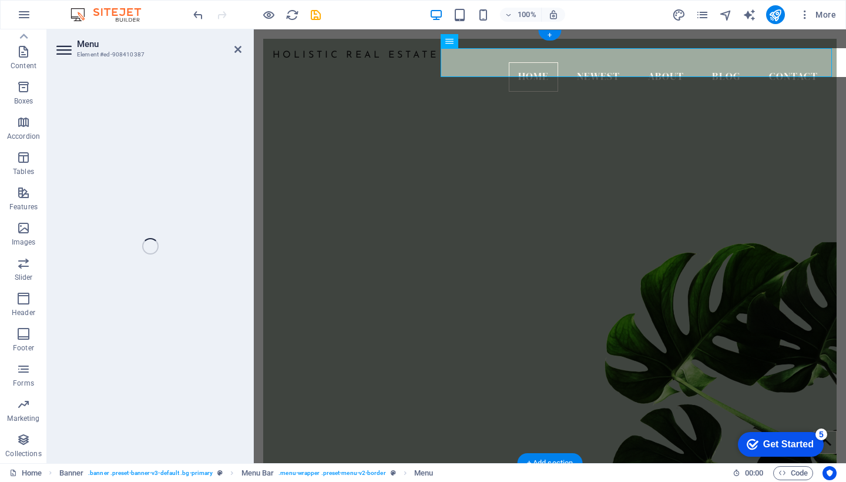
select select
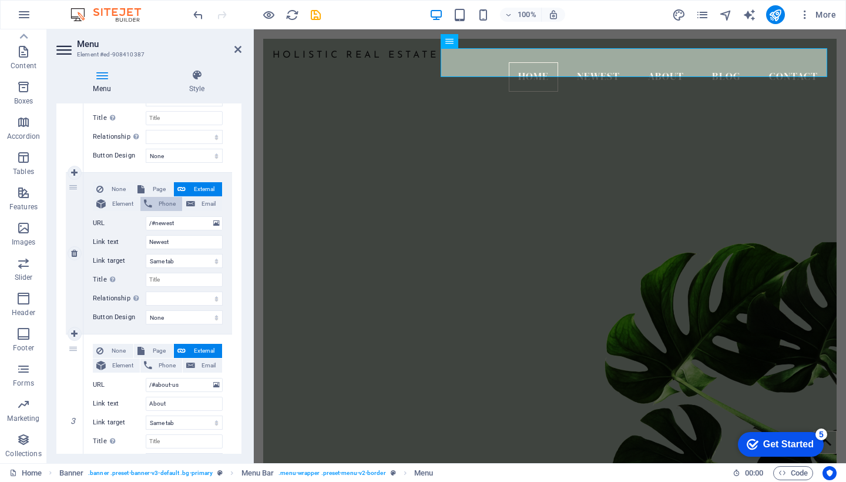
scroll to position [204, 0]
click at [75, 169] on icon at bounding box center [74, 171] width 6 height 8
select select
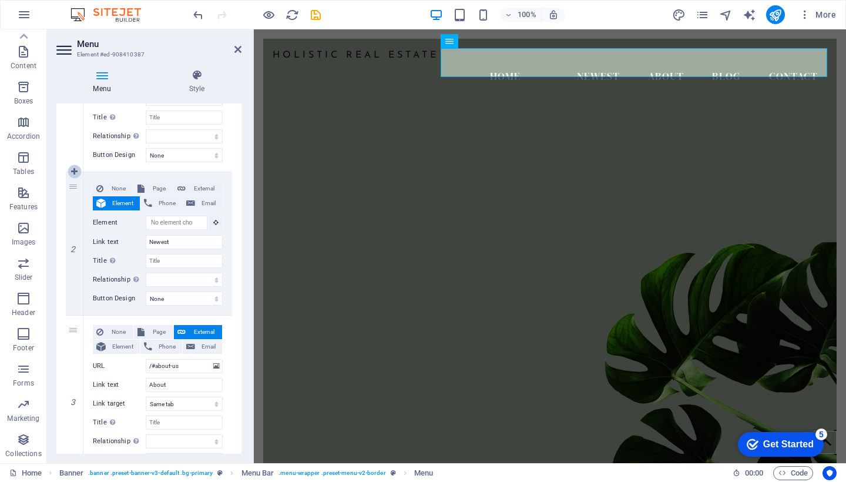
select select
type input "/#newest"
type input "Newest"
select select
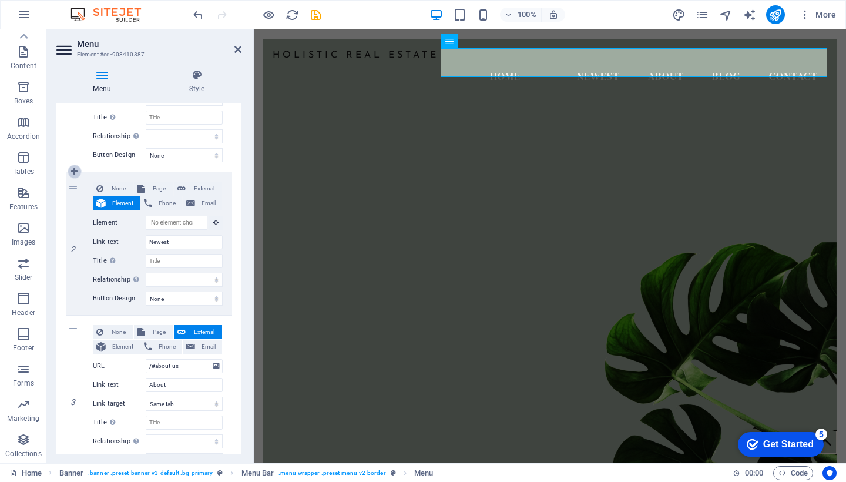
type input "/#about-us"
type input "About"
select select
type input "/#blog"
type input "Blog"
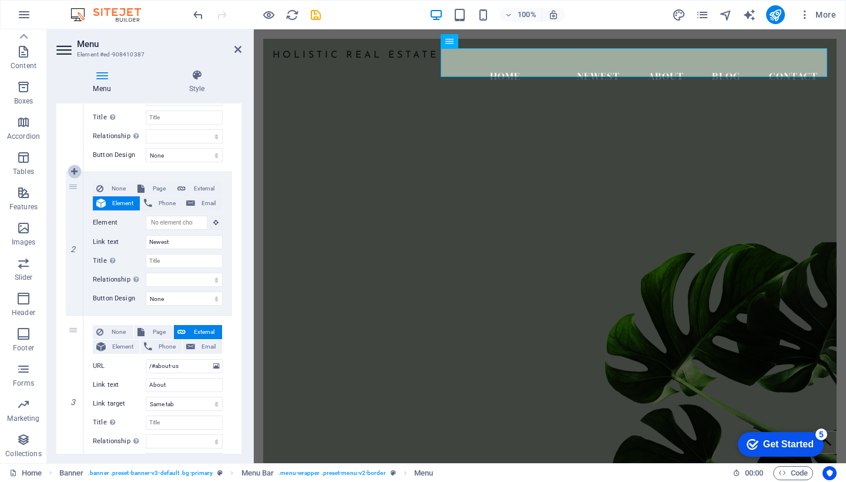
select select
click at [72, 244] on icon at bounding box center [74, 243] width 6 height 8
select select
type input "/#newest"
type input "Newest"
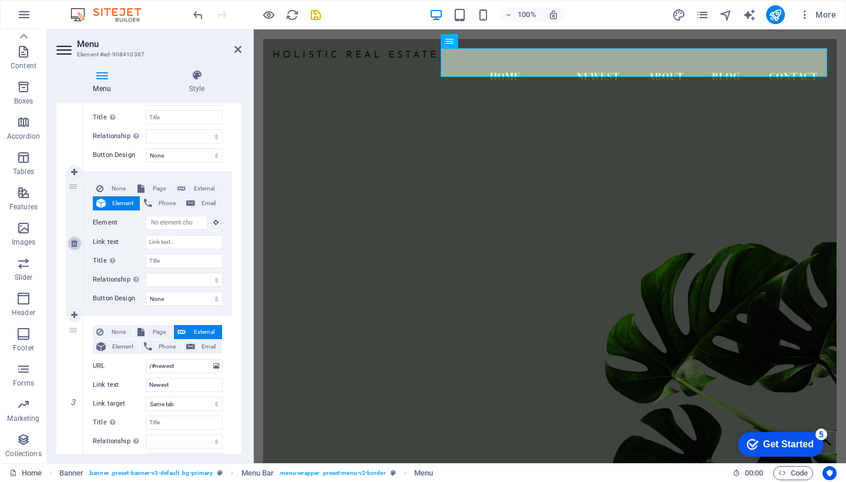
select select
type input "/#about-us"
type input "About"
select select
type input "/#blog"
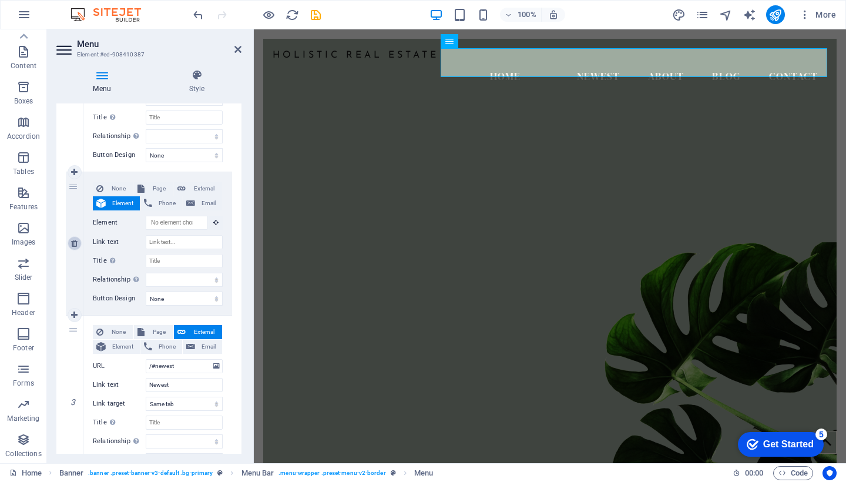
type input "Blog"
select select
type input "/#contact"
type input "Contact"
select select
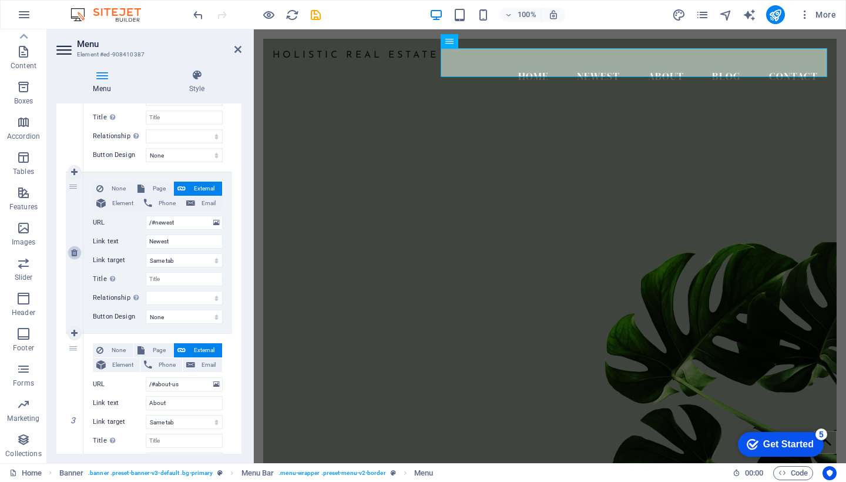
click at [75, 252] on icon at bounding box center [74, 253] width 6 height 8
select select
type input "/#about-us"
type input "About"
select select
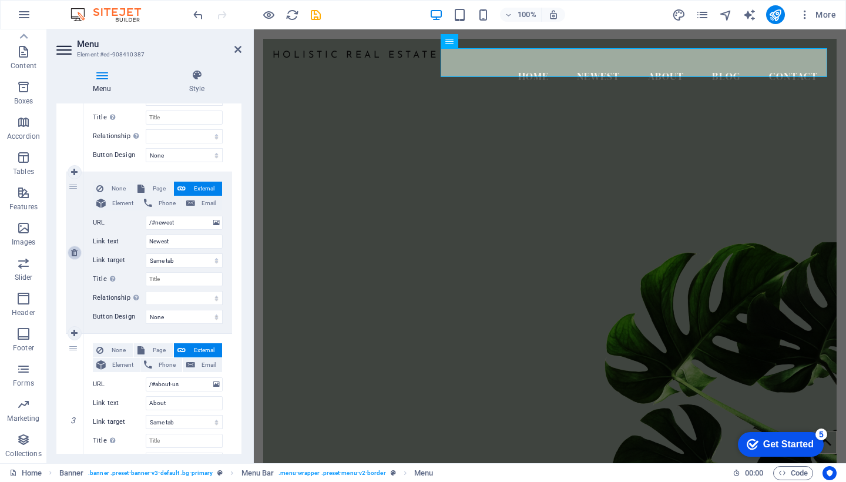
type input "/#blog"
type input "Blog"
select select
type input "/#contact"
type input "Contact"
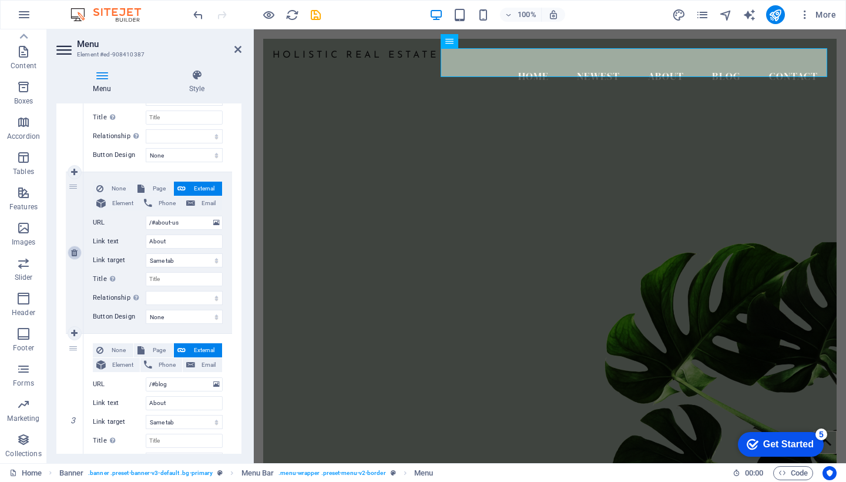
select select
click at [75, 253] on icon at bounding box center [74, 253] width 6 height 8
select select
type input "/#blog"
type input "Blog"
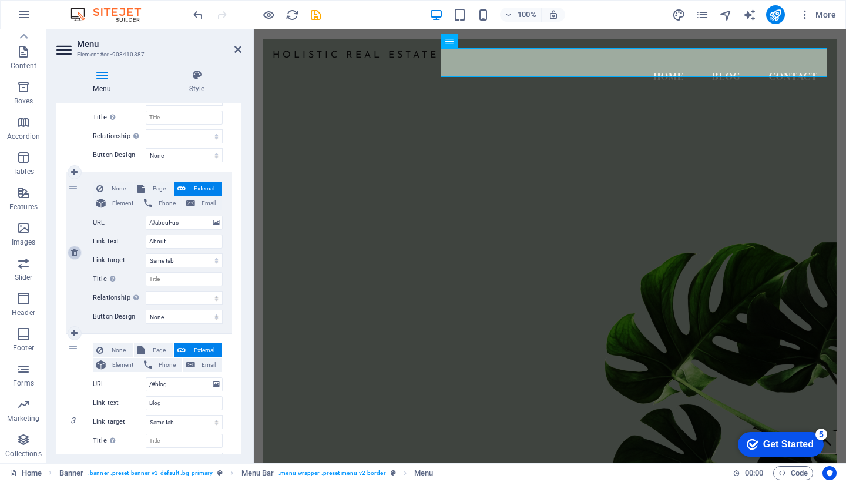
select select
type input "/#contact"
type input "Contact"
select select
click at [75, 252] on icon at bounding box center [74, 253] width 6 height 8
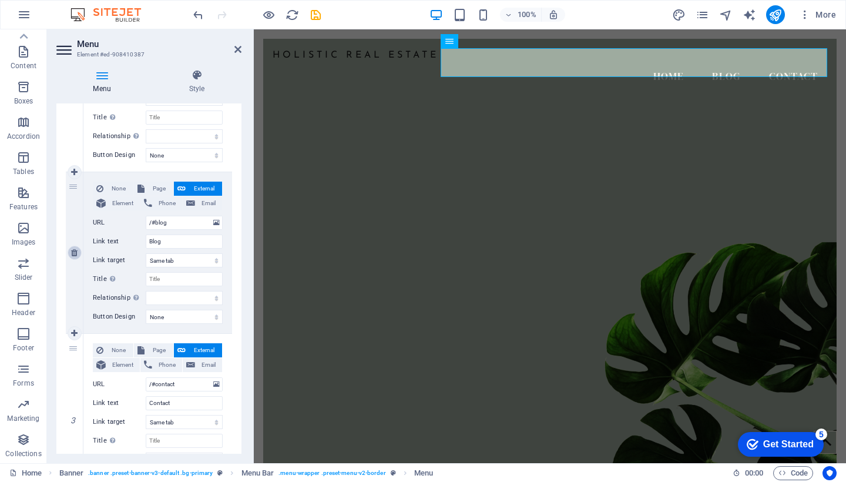
select select
type input "/#contact"
type input "Contact"
select select
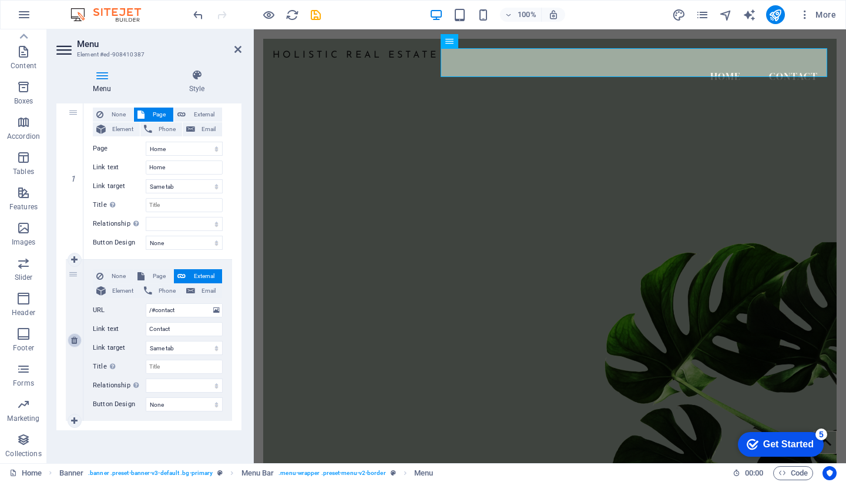
scroll to position [117, 0]
click at [74, 337] on icon at bounding box center [74, 340] width 6 height 8
select select
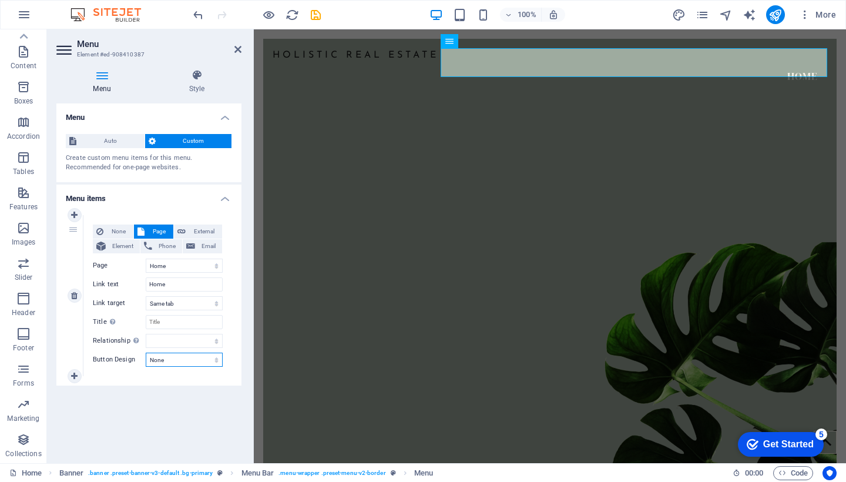
select select "default"
select select
select select "primary"
select select
select select "secondary"
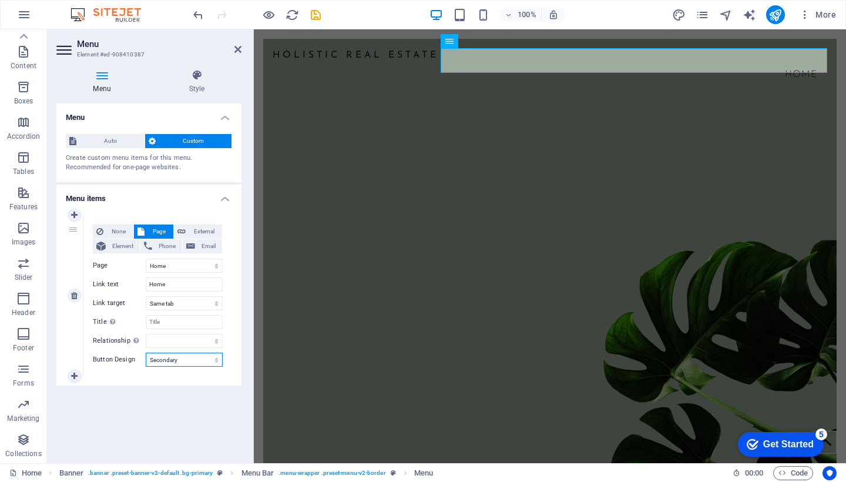
select select
select select "primary"
select select
select select "default"
select select
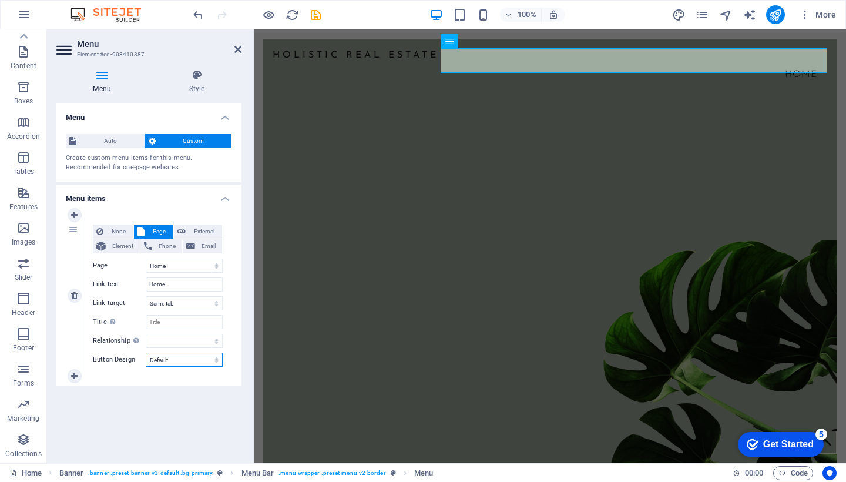
select select
select select "default"
select select
select select "primary"
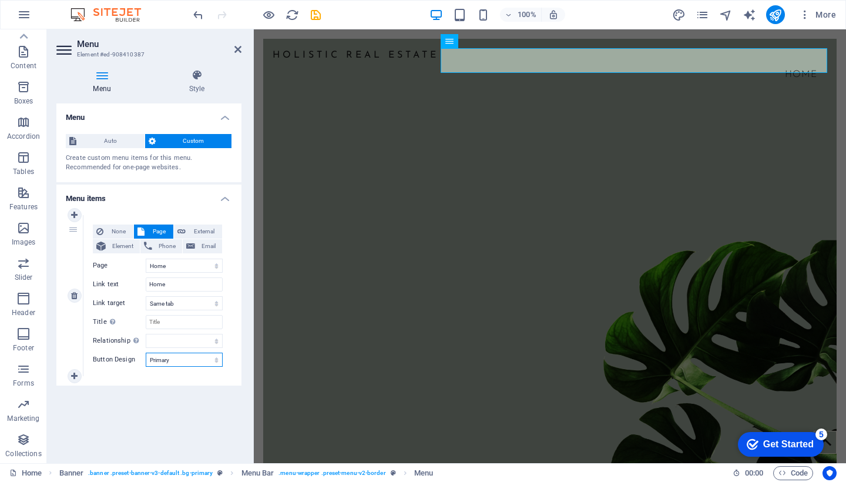
select select
click at [197, 80] on icon at bounding box center [196, 75] width 89 height 12
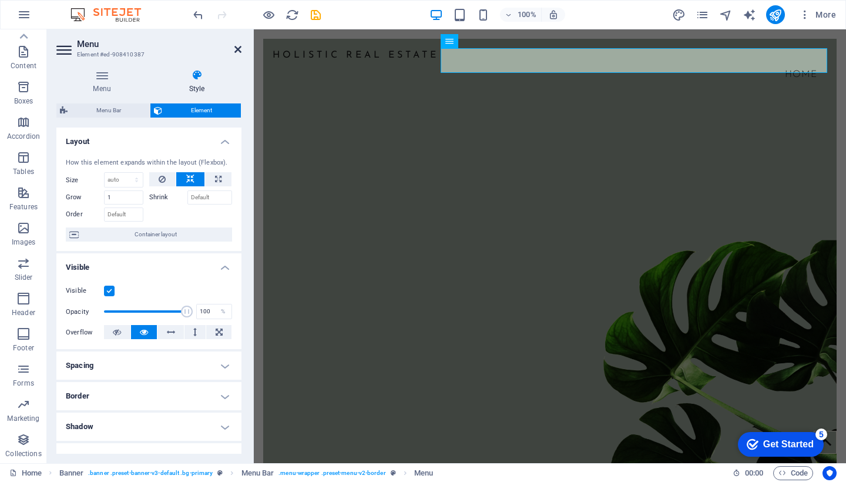
click at [239, 48] on icon at bounding box center [237, 49] width 7 height 9
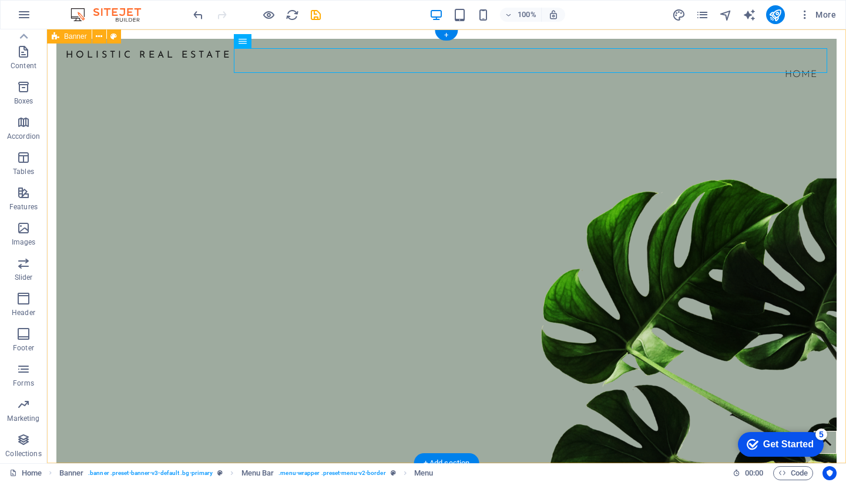
click at [179, 139] on figure at bounding box center [446, 273] width 780 height 397
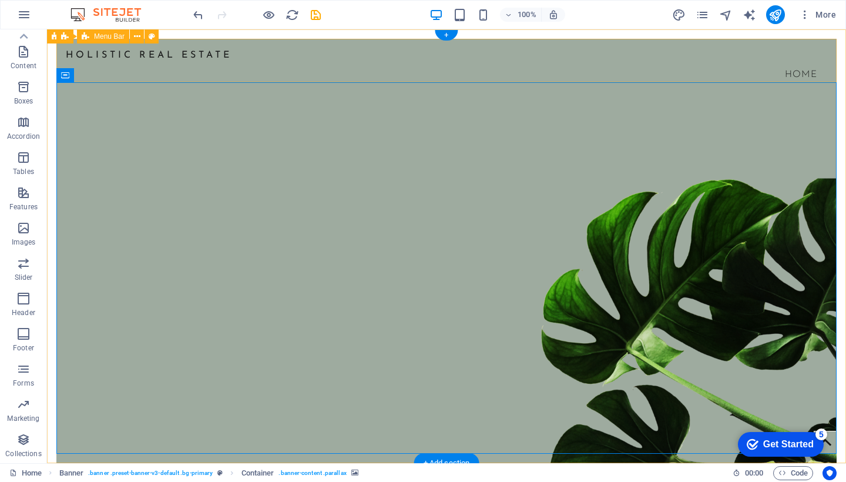
click at [223, 76] on div "Holistic Real Estate Home" at bounding box center [446, 68] width 780 height 58
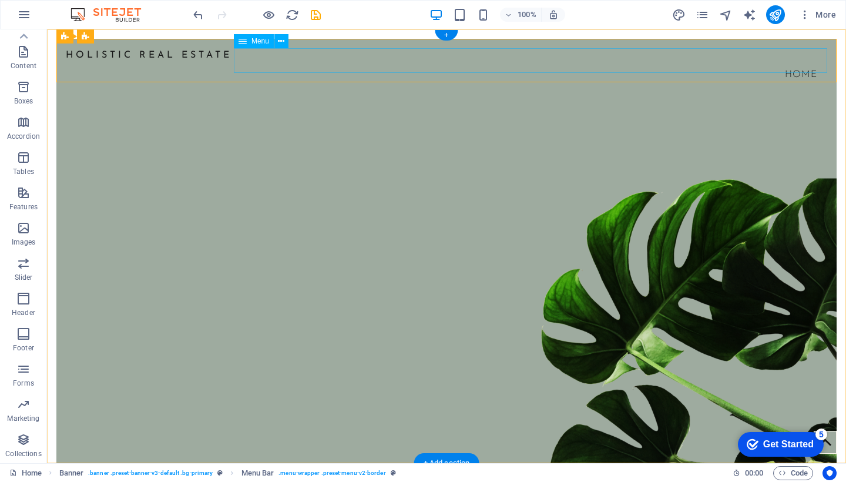
click at [799, 62] on nav "Home" at bounding box center [447, 74] width 762 height 25
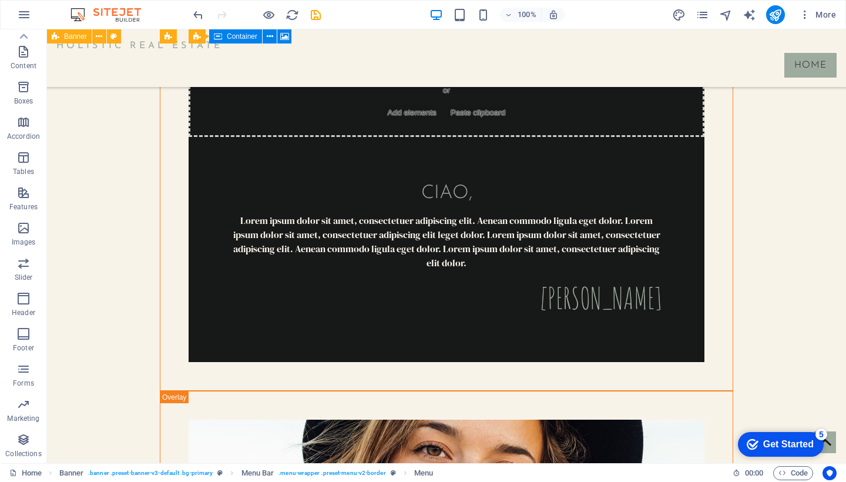
scroll to position [3570, 0]
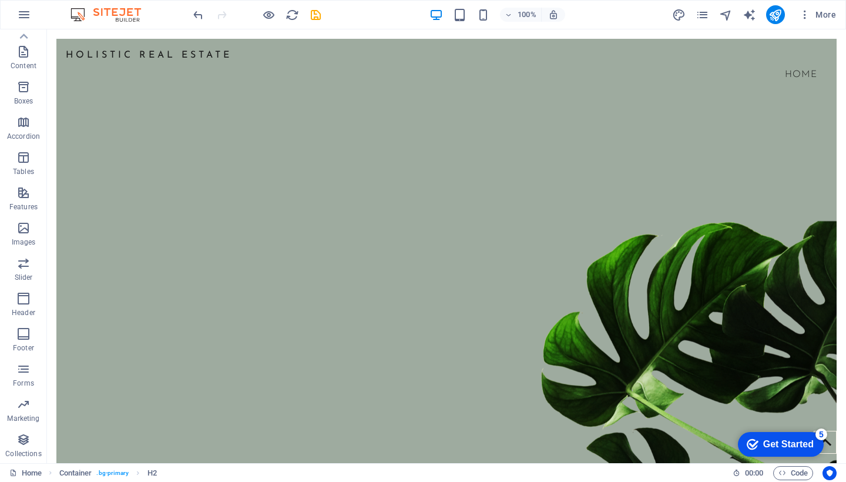
scroll to position [0, 0]
